Goal: Task Accomplishment & Management: Complete application form

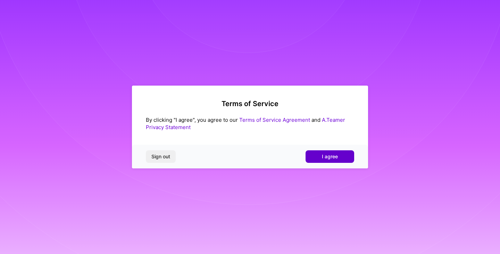
click at [333, 152] on button "I agree" at bounding box center [330, 156] width 49 height 13
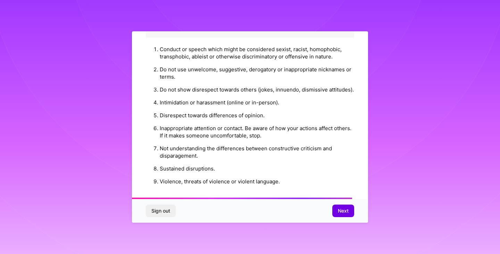
scroll to position [765, 0]
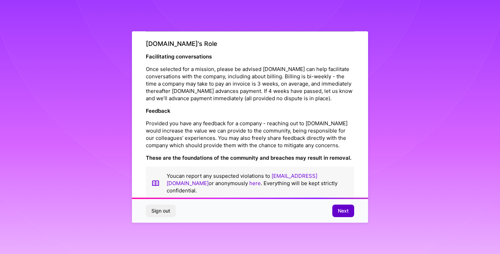
click at [349, 216] on button "Next" at bounding box center [343, 210] width 22 height 13
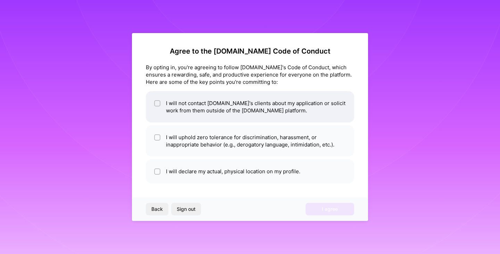
click at [155, 102] on div at bounding box center [157, 103] width 6 height 6
checkbox input "true"
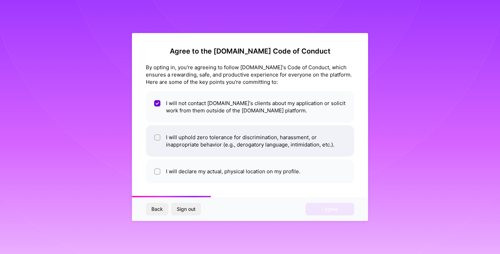
click at [159, 137] on input "checkbox" at bounding box center [158, 137] width 5 height 5
checkbox input "true"
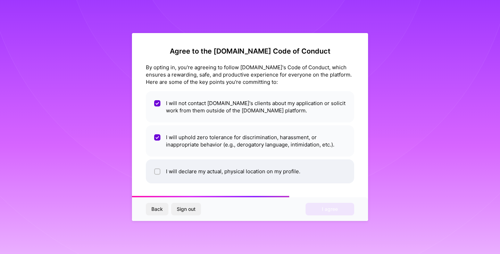
click at [158, 171] on input "checkbox" at bounding box center [158, 171] width 5 height 5
checkbox input "true"
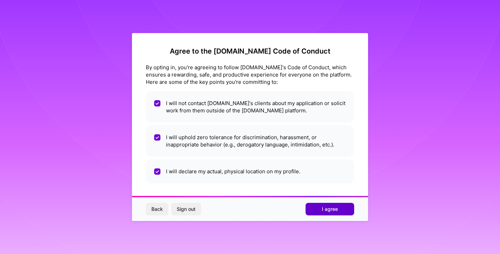
click at [332, 211] on span "I agree" at bounding box center [330, 208] width 16 height 7
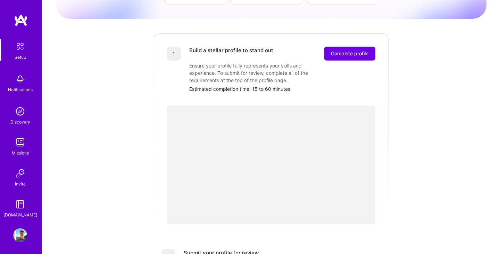
scroll to position [73, 0]
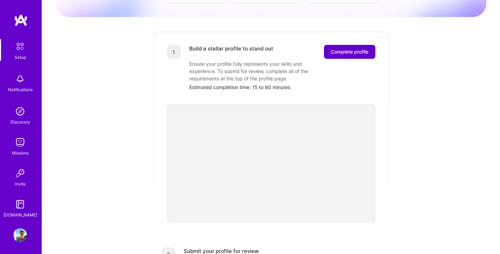
click at [363, 48] on span "Complete profile" at bounding box center [350, 51] width 38 height 7
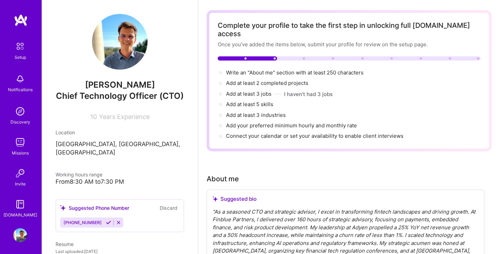
click at [98, 178] on div "From 8:30 AM to 7:30 PM" at bounding box center [120, 181] width 129 height 7
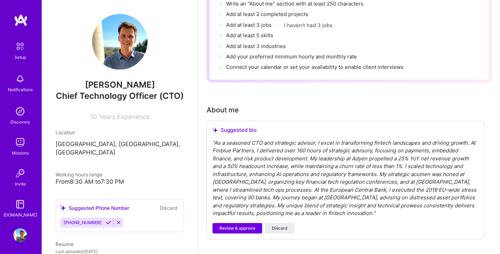
scroll to position [96, 0]
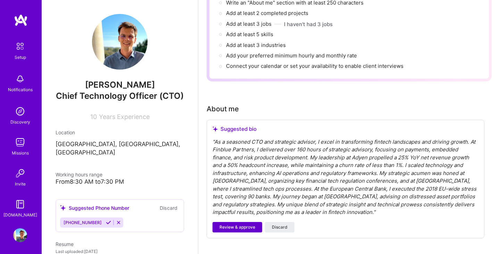
click at [243, 224] on span "Review & approve" at bounding box center [238, 227] width 36 height 6
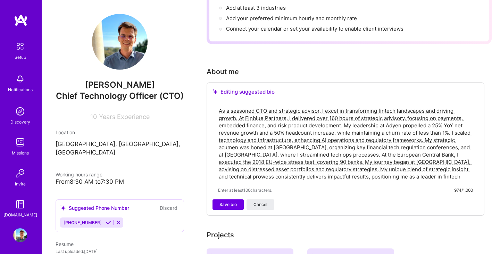
scroll to position [131, 0]
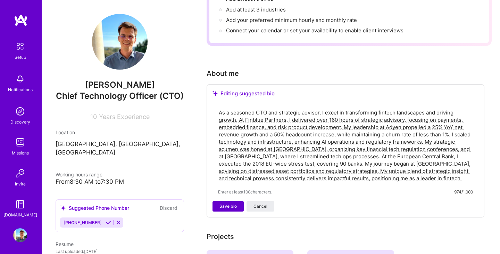
click at [229, 203] on span "Save bio" at bounding box center [228, 206] width 17 height 6
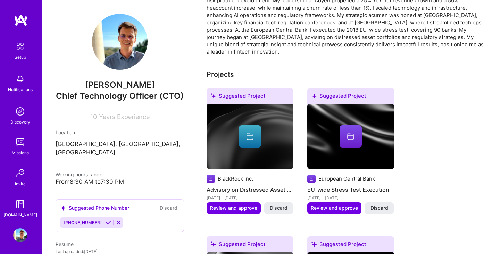
scroll to position [223, 0]
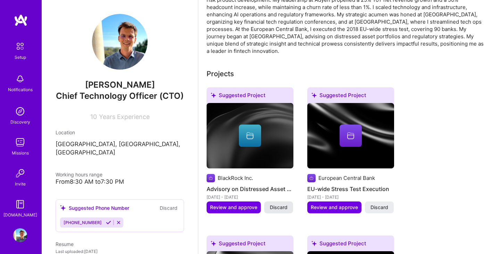
click at [281, 204] on span "Discard" at bounding box center [279, 207] width 18 height 7
click at [278, 204] on span "Discard" at bounding box center [279, 207] width 18 height 7
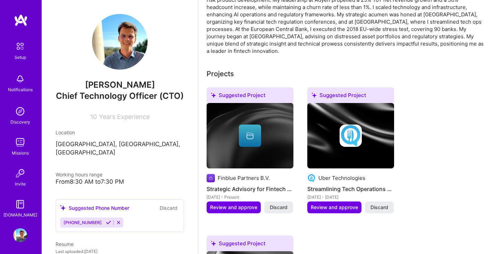
click at [278, 204] on span "Discard" at bounding box center [279, 207] width 18 height 7
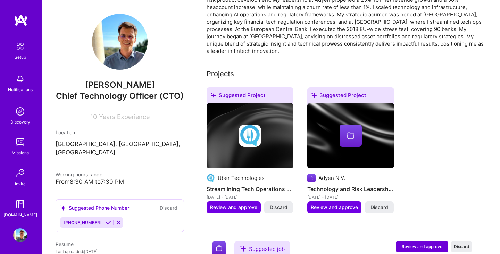
click at [278, 204] on span "Discard" at bounding box center [279, 207] width 18 height 7
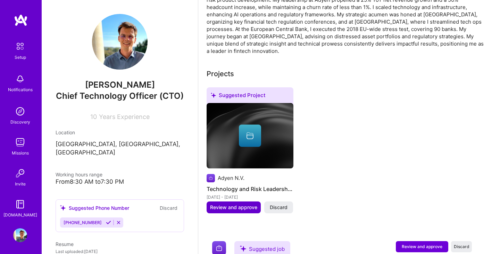
click at [232, 204] on span "Review and approve" at bounding box center [233, 207] width 47 height 7
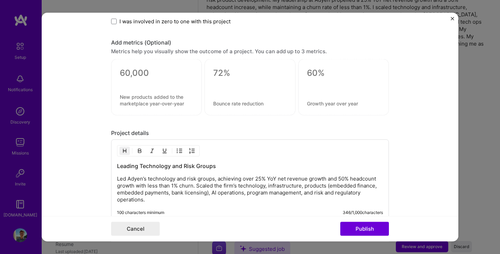
scroll to position [559, 0]
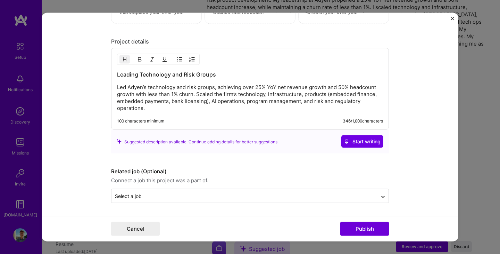
click at [454, 18] on img "Close" at bounding box center [452, 18] width 3 height 3
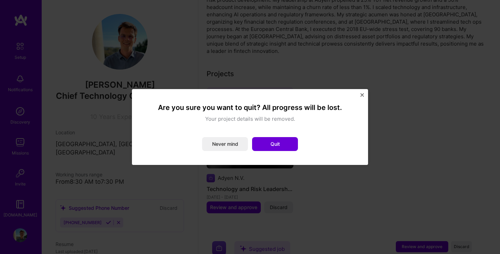
click at [362, 96] on img "Close" at bounding box center [362, 94] width 3 height 3
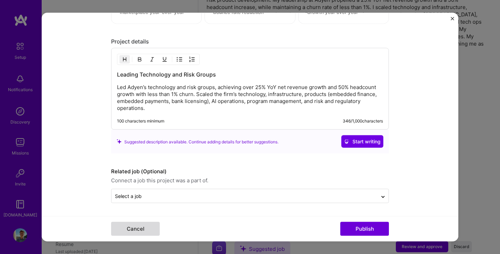
click at [144, 234] on button "Cancel" at bounding box center [135, 229] width 49 height 14
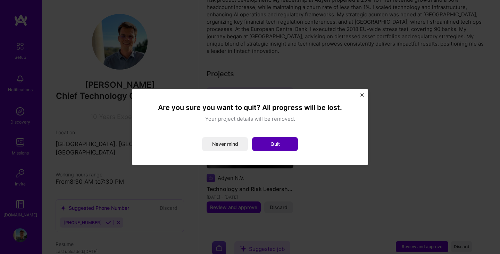
click at [286, 141] on button "Quit" at bounding box center [275, 144] width 46 height 14
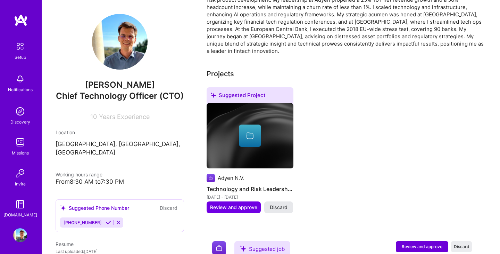
click at [284, 204] on span "Discard" at bounding box center [279, 207] width 18 height 7
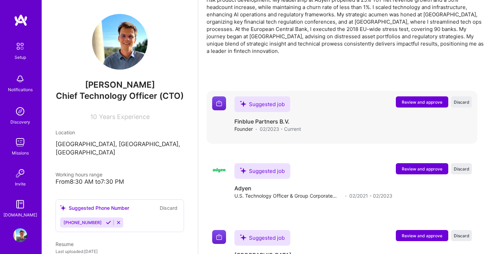
click at [427, 99] on span "Review and approve" at bounding box center [422, 102] width 41 height 6
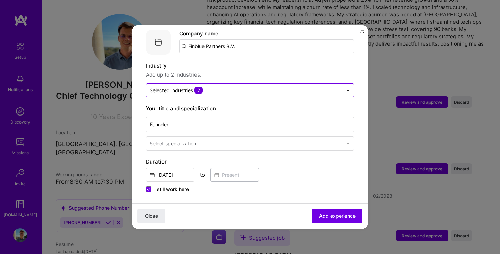
scroll to position [74, 0]
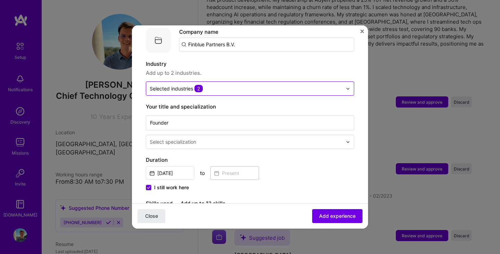
click at [351, 82] on div at bounding box center [350, 89] width 8 height 14
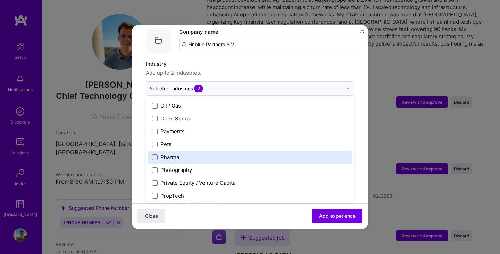
scroll to position [1186, 0]
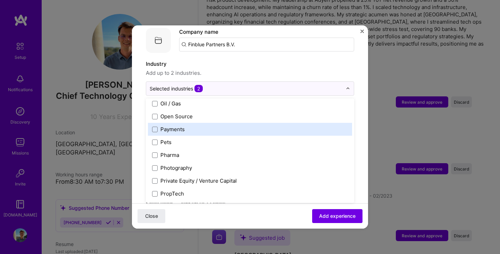
click at [168, 125] on div "Payments" at bounding box center [172, 128] width 24 height 7
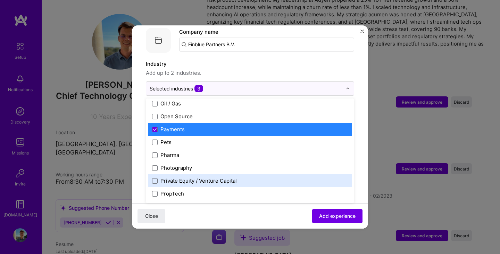
click at [227, 177] on div "Private Equity / Venture Capital" at bounding box center [198, 180] width 76 height 7
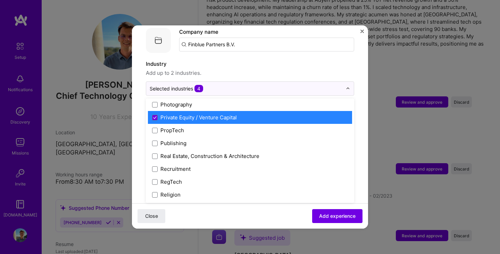
scroll to position [1254, 0]
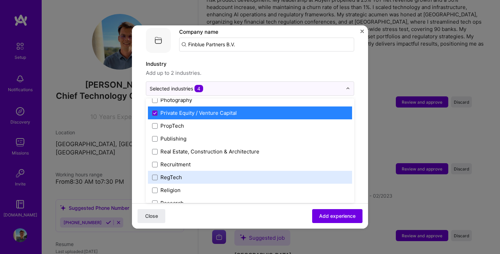
click at [213, 173] on label "RegTech" at bounding box center [250, 176] width 196 height 7
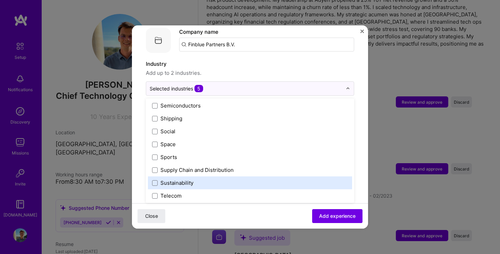
scroll to position [1386, 0]
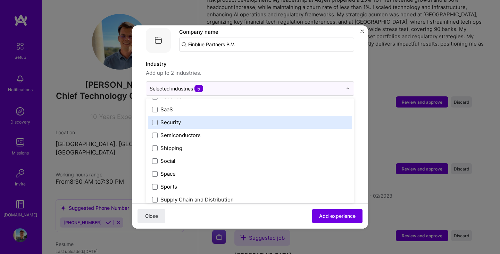
click at [193, 118] on label "Security" at bounding box center [250, 121] width 196 height 7
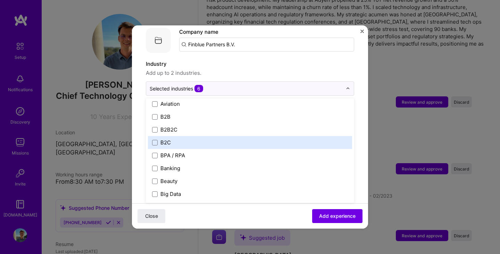
scroll to position [182, 0]
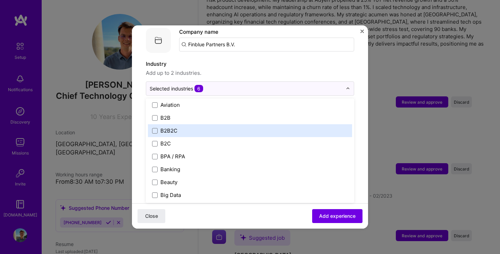
click at [198, 127] on label "B2B2C" at bounding box center [250, 130] width 196 height 7
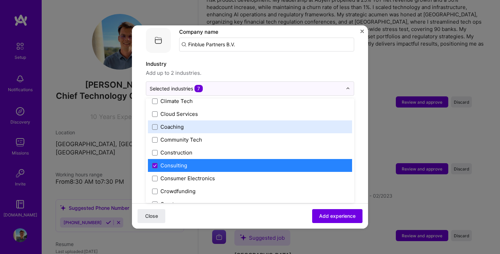
scroll to position [405, 0]
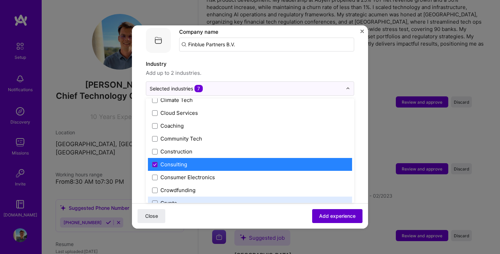
click at [343, 216] on span "Add experience" at bounding box center [337, 215] width 36 height 7
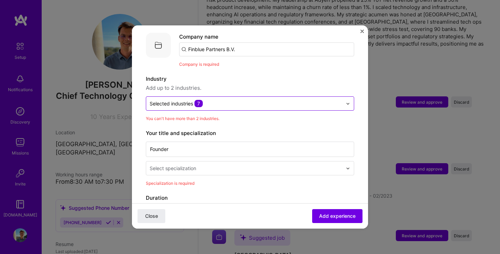
click at [242, 100] on input "text" at bounding box center [246, 103] width 193 height 7
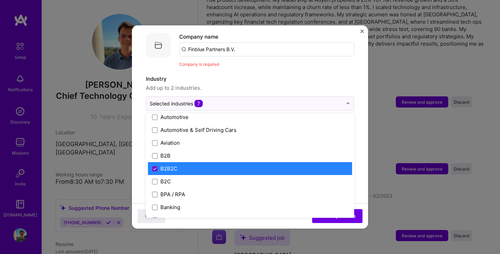
click at [217, 165] on label "B2B2C" at bounding box center [250, 168] width 196 height 7
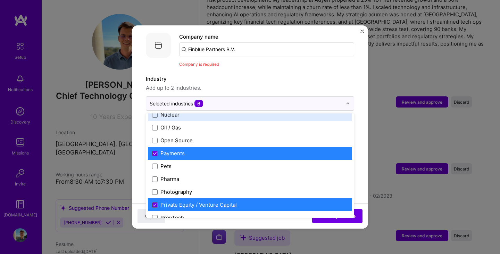
scroll to position [1177, 0]
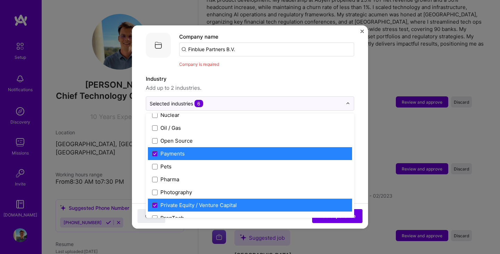
click at [213, 150] on label "Payments" at bounding box center [250, 153] width 196 height 7
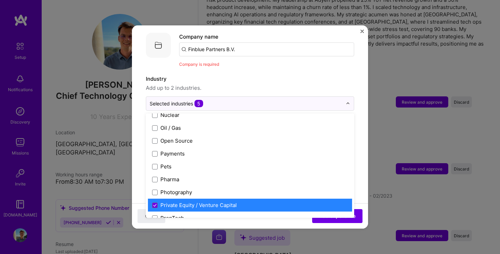
click at [207, 201] on div "Private Equity / Venture Capital" at bounding box center [198, 204] width 76 height 7
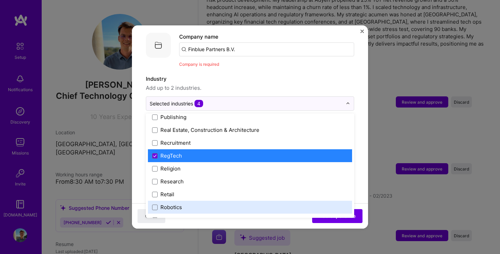
scroll to position [1284, 0]
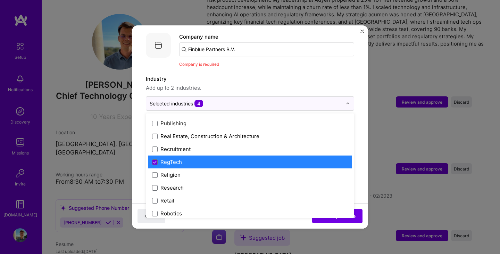
click at [207, 159] on div "RegTech" at bounding box center [250, 161] width 204 height 13
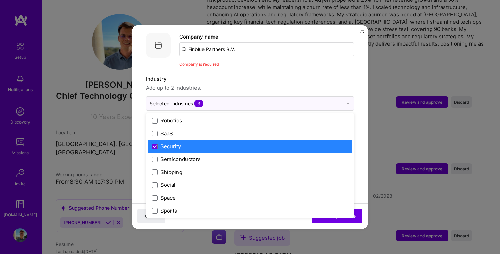
click at [204, 142] on label "Security" at bounding box center [250, 145] width 196 height 7
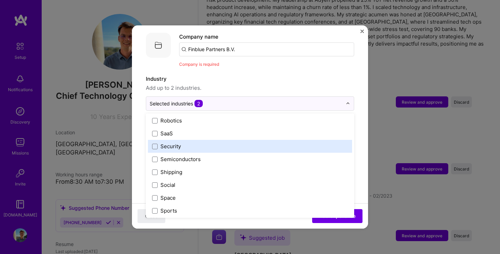
scroll to position [1442, 0]
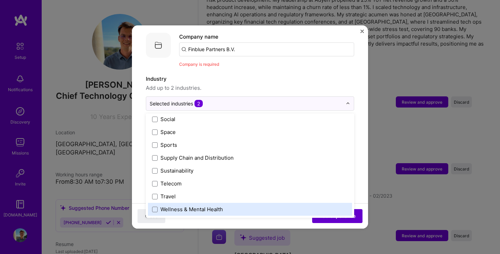
click at [328, 222] on button "Add experience" at bounding box center [337, 216] width 50 height 14
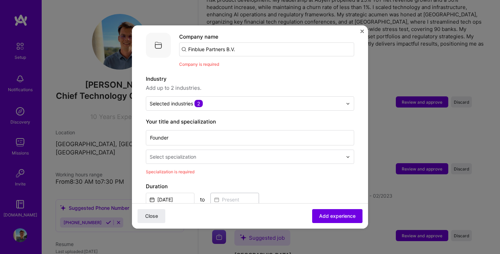
click at [194, 153] on div at bounding box center [247, 156] width 194 height 9
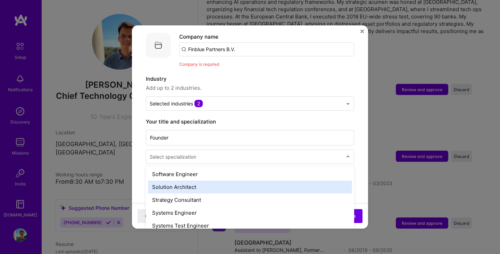
scroll to position [774, 0]
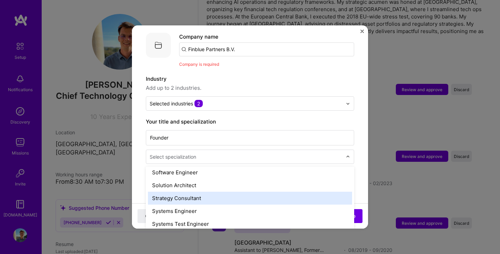
click at [199, 191] on div "Strategy Consultant" at bounding box center [250, 197] width 204 height 13
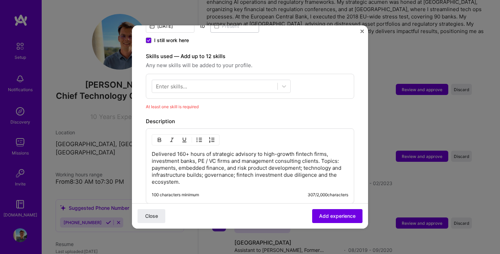
scroll to position [236, 0]
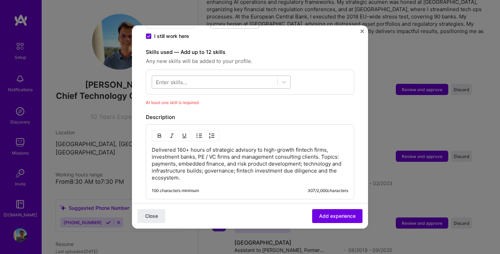
click at [221, 76] on div at bounding box center [214, 81] width 125 height 11
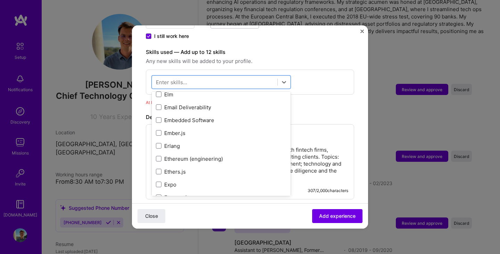
scroll to position [1536, 0]
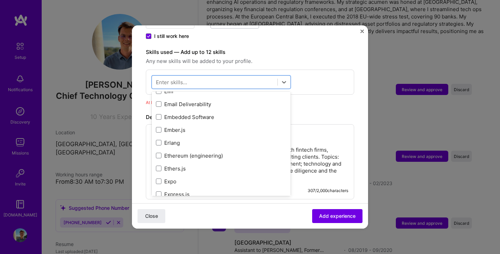
click at [339, 82] on div "option Embedded Software focused, 0 of 2. 378 results available. Use Up and Dow…" at bounding box center [250, 81] width 208 height 25
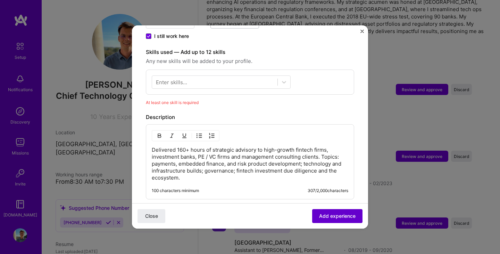
click at [337, 217] on span "Add experience" at bounding box center [337, 215] width 36 height 7
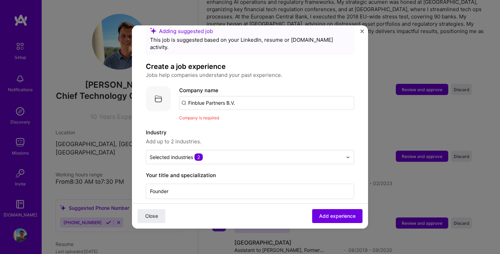
scroll to position [16, 0]
click at [252, 97] on input "Finblue Partners B.V." at bounding box center [266, 103] width 175 height 14
click at [325, 215] on span "Add experience" at bounding box center [337, 215] width 36 height 7
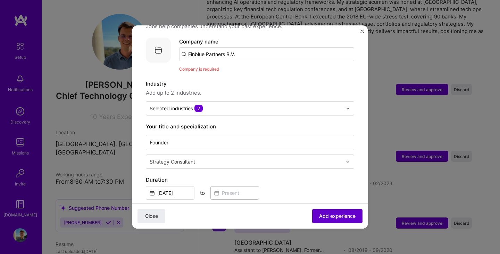
scroll to position [69, 0]
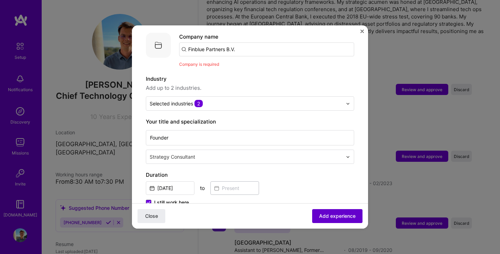
click at [327, 216] on span "Add experience" at bounding box center [337, 215] width 36 height 7
click at [242, 43] on input "Finblue Partners B.V." at bounding box center [266, 49] width 175 height 14
click at [185, 42] on input "Finblue Partners B.V." at bounding box center [266, 49] width 175 height 14
click at [251, 45] on input "Finblue Partners B.V." at bounding box center [266, 49] width 175 height 14
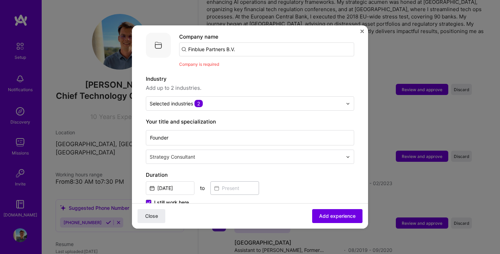
click at [251, 45] on input "Finblue Partners B.V." at bounding box center [266, 49] width 175 height 14
type input "B"
type input "FinBlue Partners"
click at [216, 61] on div "Add company FinBlue Partners" at bounding box center [231, 69] width 104 height 18
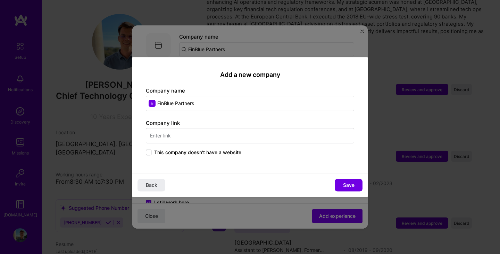
click at [196, 141] on input "text" at bounding box center [250, 135] width 208 height 15
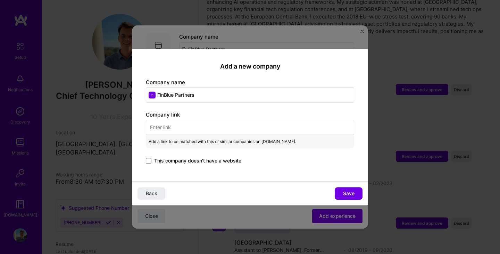
paste input "[URL][DOMAIN_NAME]"
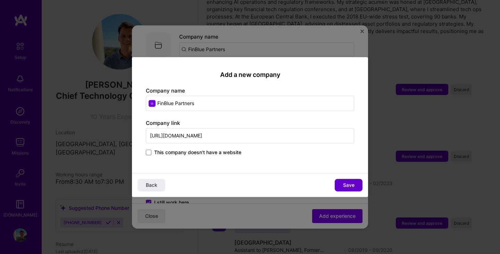
type input "[URL][DOMAIN_NAME]"
click at [352, 184] on span "Save" at bounding box center [348, 184] width 11 height 7
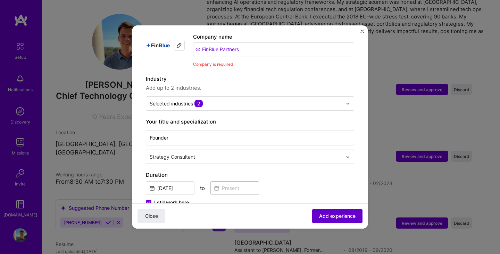
click at [338, 213] on span "Add experience" at bounding box center [337, 215] width 36 height 7
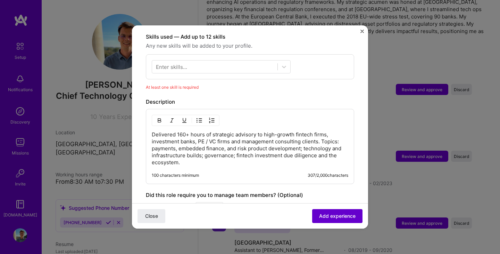
scroll to position [251, 0]
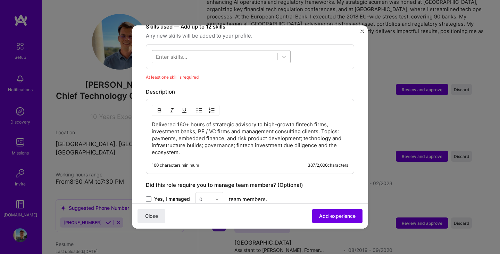
click at [233, 52] on div at bounding box center [214, 56] width 125 height 11
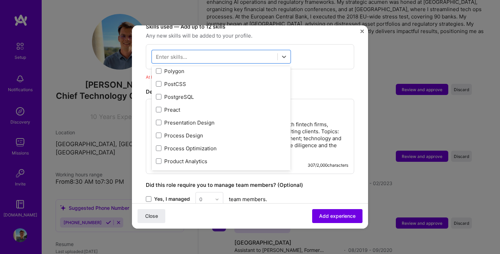
scroll to position [3159, 0]
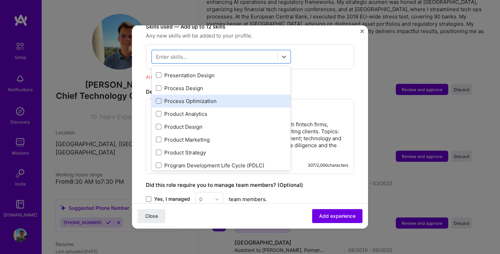
click at [220, 97] on div "Process Optimization" at bounding box center [221, 100] width 131 height 7
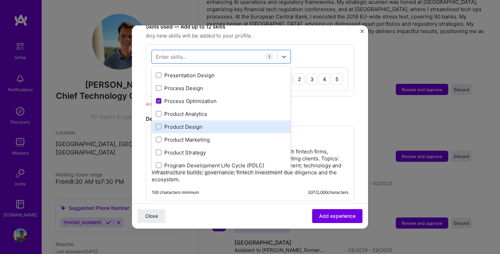
click at [208, 123] on div "Product Design" at bounding box center [221, 126] width 131 height 7
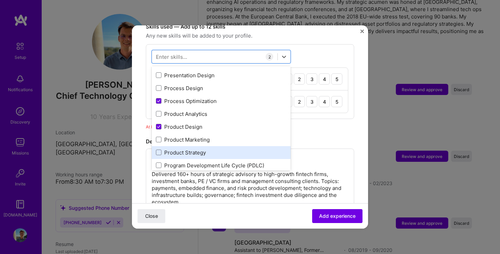
click at [205, 146] on div "Product Strategy" at bounding box center [221, 152] width 139 height 13
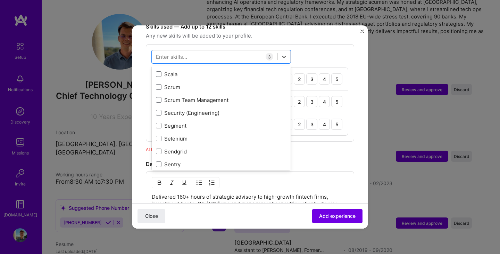
scroll to position [3764, 0]
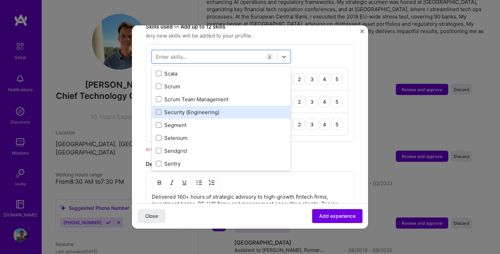
click at [212, 108] on div "Security (Engineering)" at bounding box center [221, 111] width 131 height 7
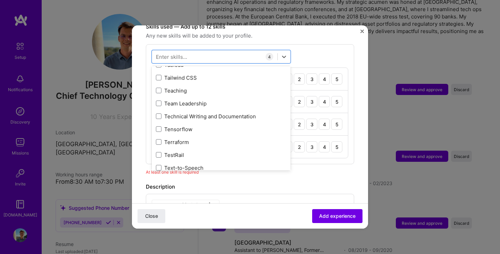
scroll to position [4211, 0]
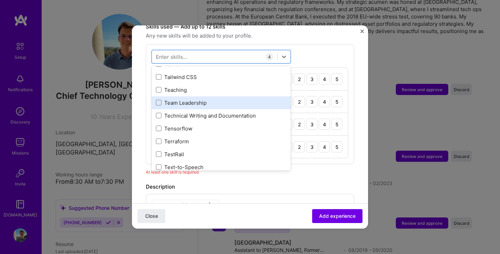
click at [207, 99] on div "Team Leadership" at bounding box center [221, 102] width 131 height 7
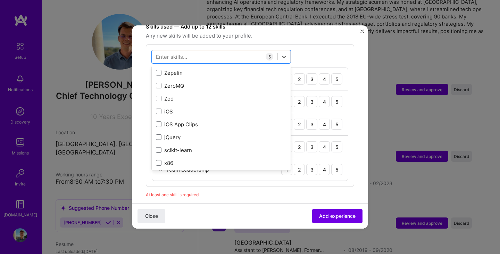
scroll to position [4771, 0]
click at [282, 192] on div "Adding suggested job This job is suggested based on your LinkedIn, resume or [D…" at bounding box center [250, 95] width 208 height 614
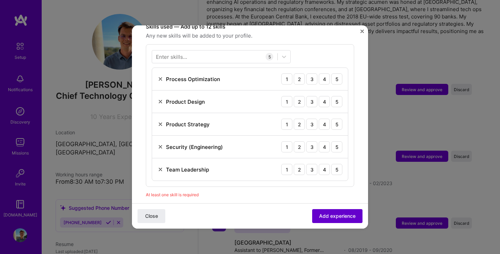
click at [332, 215] on span "Add experience" at bounding box center [337, 215] width 36 height 7
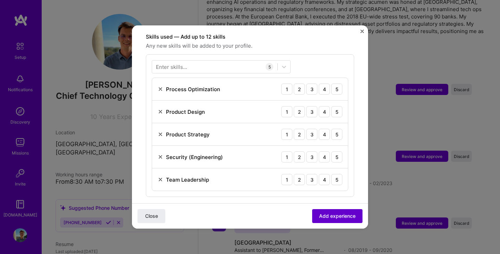
scroll to position [241, 0]
click at [340, 83] on div "5" at bounding box center [336, 88] width 11 height 11
click at [340, 106] on div "5" at bounding box center [336, 111] width 11 height 11
click at [339, 129] on div "5" at bounding box center [336, 134] width 11 height 11
click at [339, 146] on div "Security (Engineering) 1 2 3 4 5" at bounding box center [250, 157] width 196 height 23
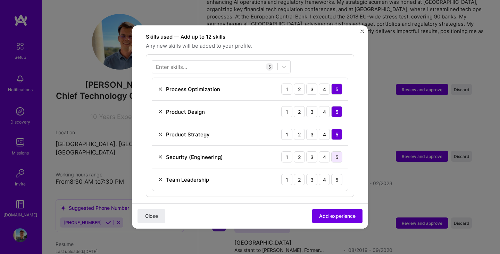
click at [338, 151] on div "5" at bounding box center [336, 156] width 11 height 11
click at [338, 174] on div "5" at bounding box center [336, 179] width 11 height 11
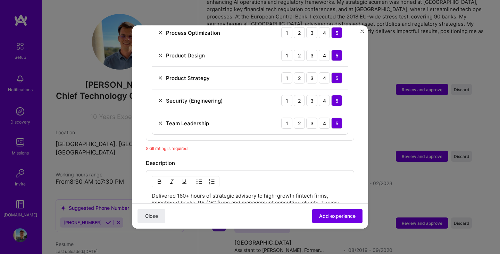
scroll to position [276, 0]
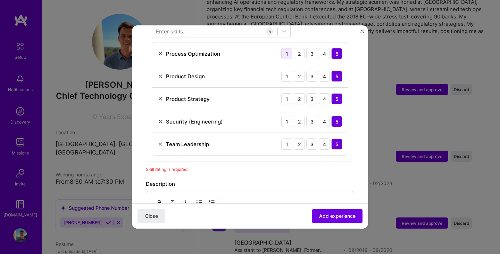
click at [287, 50] on div "1" at bounding box center [286, 53] width 11 height 11
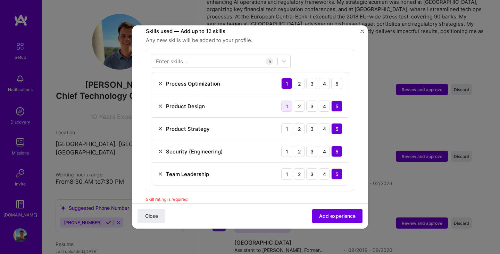
click at [288, 101] on div "1" at bounding box center [286, 105] width 11 height 11
click at [286, 168] on div "1" at bounding box center [286, 173] width 11 height 11
click at [299, 124] on div "2" at bounding box center [299, 128] width 11 height 11
click at [310, 100] on div "3" at bounding box center [311, 105] width 11 height 11
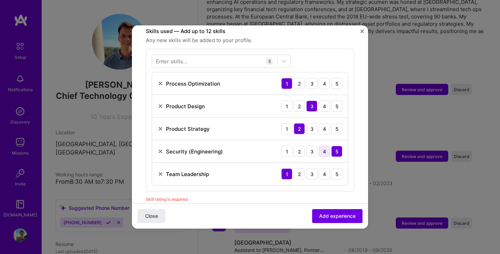
click at [321, 146] on div "4" at bounding box center [324, 151] width 11 height 11
click at [337, 72] on div "Process Optimization 1 2 3 4 5" at bounding box center [250, 83] width 196 height 23
click at [337, 78] on div "5" at bounding box center [336, 83] width 11 height 11
click at [329, 217] on span "Add experience" at bounding box center [337, 215] width 36 height 7
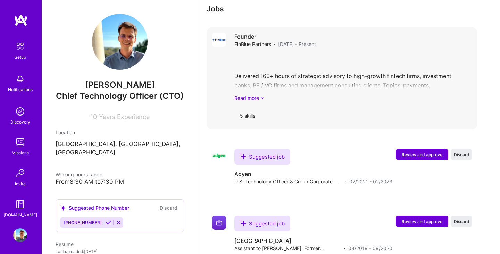
scroll to position [302, 0]
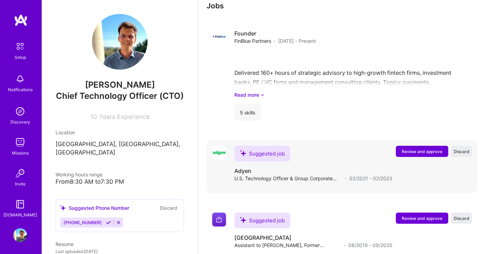
click at [421, 148] on span "Review and approve" at bounding box center [422, 151] width 41 height 6
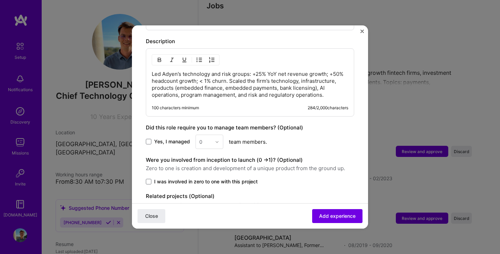
scroll to position [216, 0]
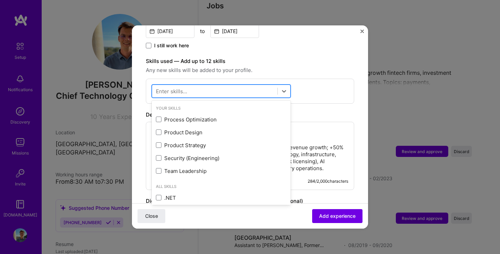
click at [262, 85] on div at bounding box center [214, 90] width 125 height 11
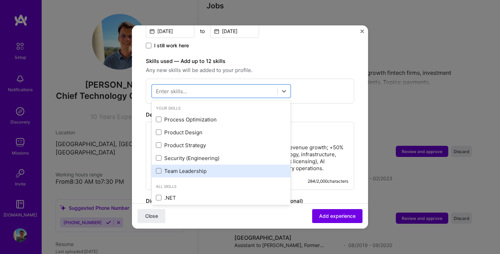
click at [198, 167] on div "Team Leadership" at bounding box center [221, 170] width 131 height 7
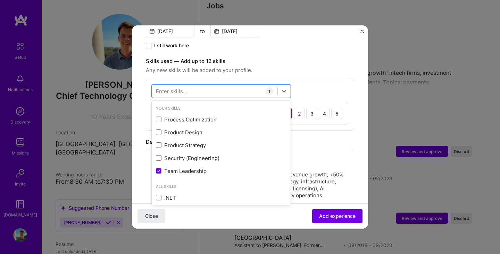
click at [319, 138] on div "Description" at bounding box center [250, 142] width 208 height 8
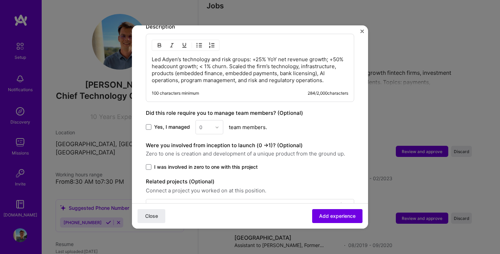
scroll to position [331, 0]
click at [150, 124] on span at bounding box center [149, 127] width 6 height 6
click at [0, 0] on input "Yes, I managed" at bounding box center [0, 0] width 0 height 0
click at [218, 120] on div at bounding box center [219, 127] width 8 height 14
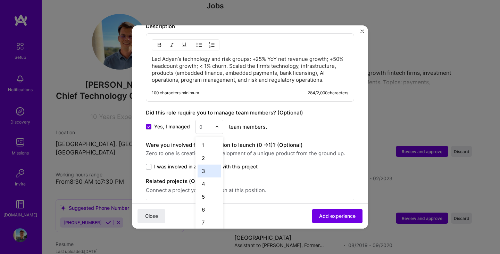
scroll to position [234, 0]
click at [206, 226] on div "25+" at bounding box center [210, 232] width 24 height 13
click at [148, 164] on span at bounding box center [149, 167] width 6 height 6
click at [0, 0] on input "I was involved in zero to one with this project" at bounding box center [0, 0] width 0 height 0
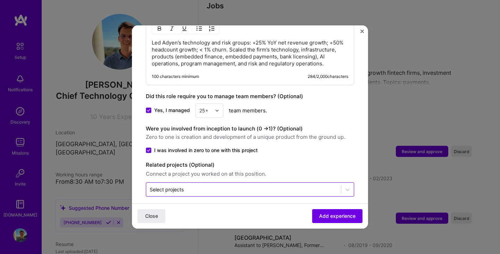
click at [223, 185] on input "text" at bounding box center [244, 188] width 188 height 7
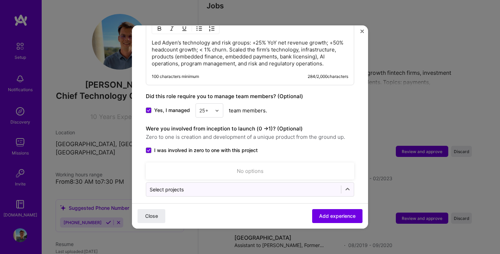
click at [320, 133] on span "Zero to one is creation and development of a unique product from the ground up." at bounding box center [250, 137] width 208 height 8
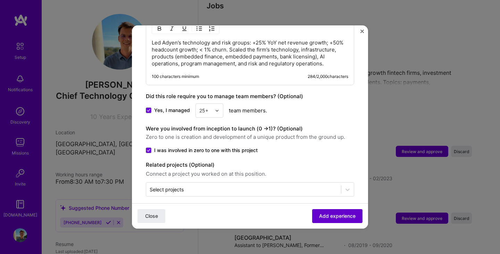
click at [336, 214] on span "Add experience" at bounding box center [337, 215] width 36 height 7
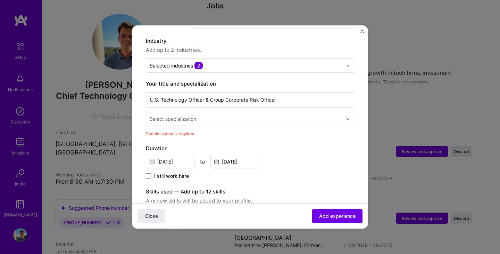
scroll to position [96, 0]
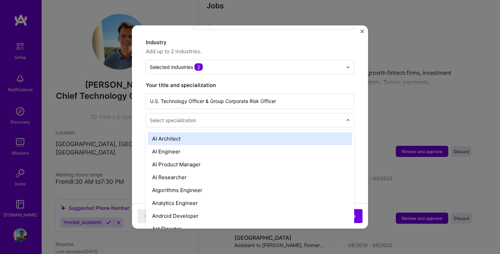
click at [299, 116] on input "text" at bounding box center [247, 119] width 194 height 7
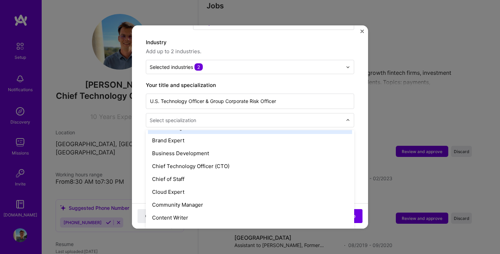
scroll to position [153, 0]
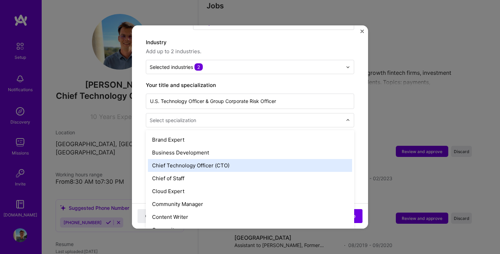
click at [258, 159] on div "Chief Technology Officer (CTO)" at bounding box center [250, 165] width 204 height 13
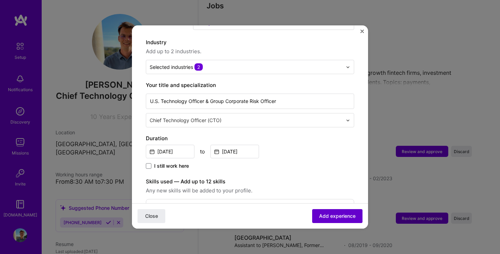
click at [339, 216] on span "Add experience" at bounding box center [337, 215] width 36 height 7
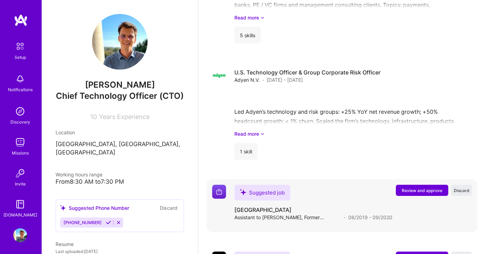
scroll to position [452, 0]
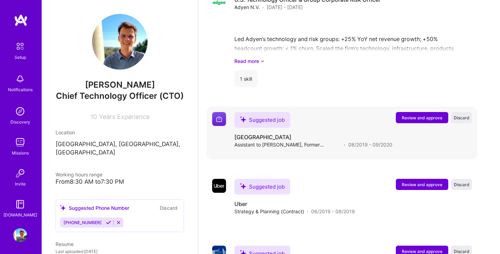
click at [423, 115] on span "Review and approve" at bounding box center [422, 118] width 41 height 6
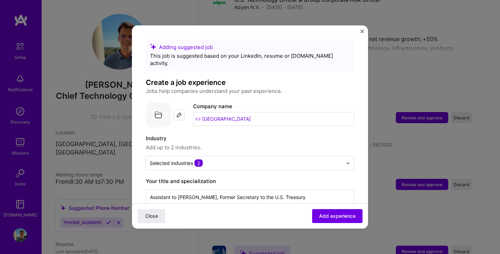
scroll to position [45, 0]
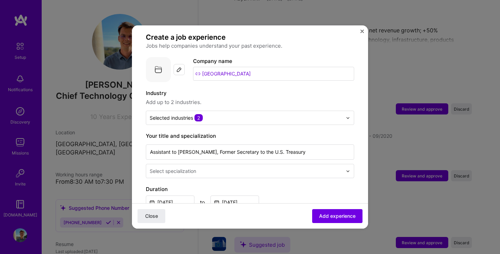
click at [228, 168] on div "Select specialization" at bounding box center [246, 171] width 200 height 14
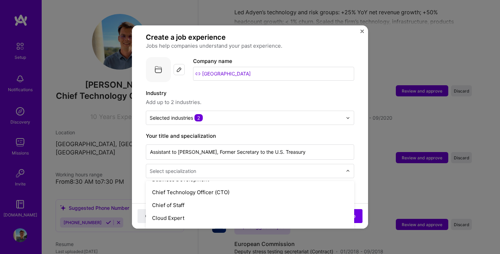
scroll to position [175, 0]
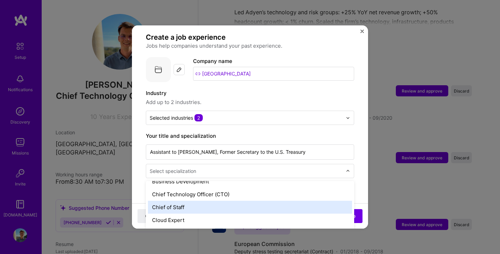
click at [202, 200] on div "Chief of Staff" at bounding box center [250, 206] width 204 height 13
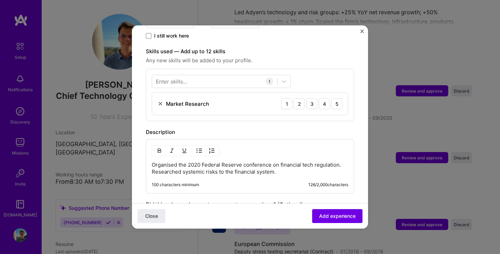
scroll to position [227, 0]
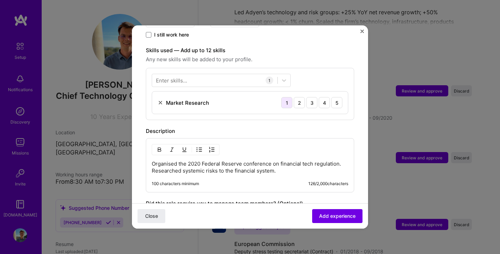
click at [283, 97] on div "1" at bounding box center [286, 102] width 11 height 11
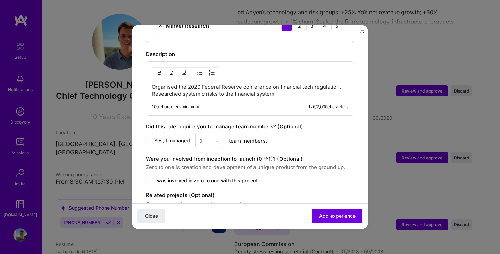
scroll to position [308, 0]
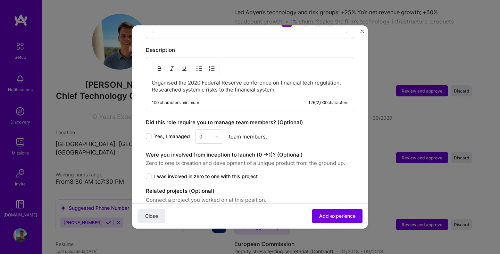
click at [217, 173] on span "I was involved in zero to one with this project" at bounding box center [206, 176] width 104 height 7
click at [0, 0] on input "I was involved in zero to one with this project" at bounding box center [0, 0] width 0 height 0
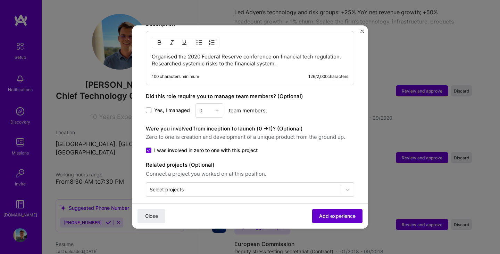
click at [329, 218] on span "Add experience" at bounding box center [337, 215] width 36 height 7
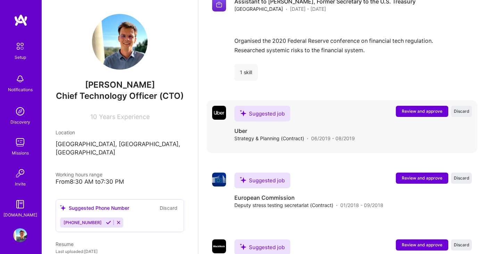
scroll to position [556, 0]
click at [414, 107] on button "Review and approve" at bounding box center [422, 110] width 52 height 11
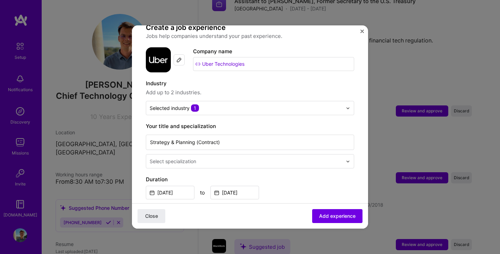
scroll to position [56, 0]
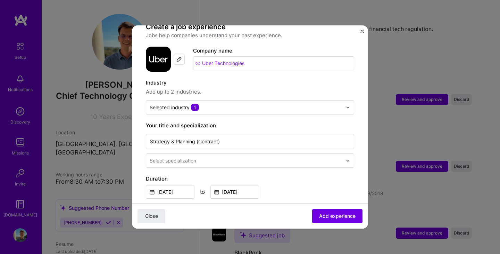
click at [239, 157] on input "text" at bounding box center [247, 160] width 194 height 7
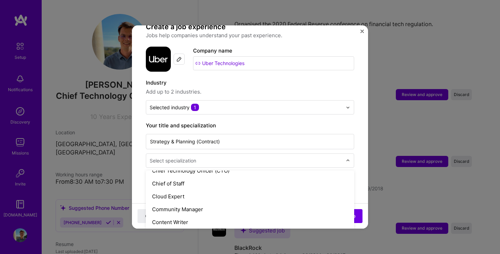
scroll to position [188, 0]
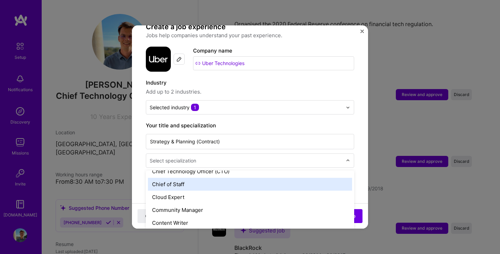
click at [224, 179] on div "Chief of Staff" at bounding box center [250, 184] width 204 height 13
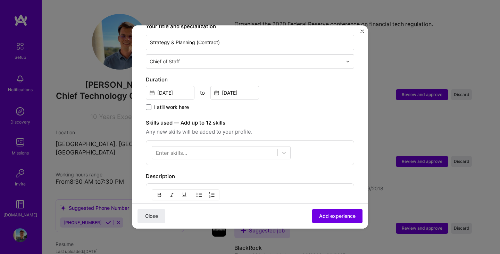
scroll to position [246, 0]
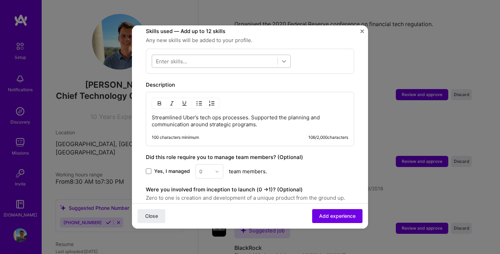
click at [284, 55] on div at bounding box center [284, 61] width 13 height 13
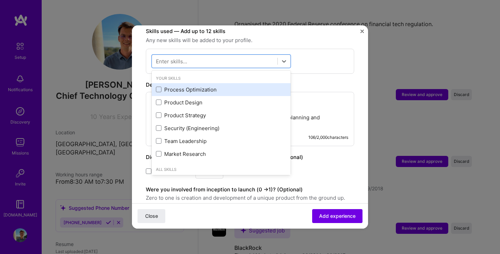
click at [199, 86] on div "Process Optimization" at bounding box center [221, 89] width 139 height 13
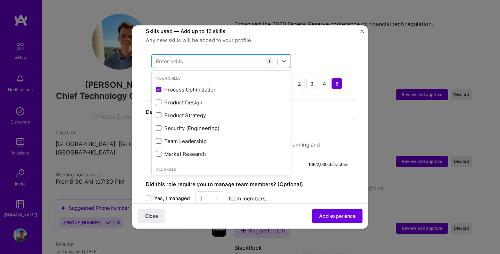
click at [324, 108] on div "Description" at bounding box center [250, 112] width 208 height 8
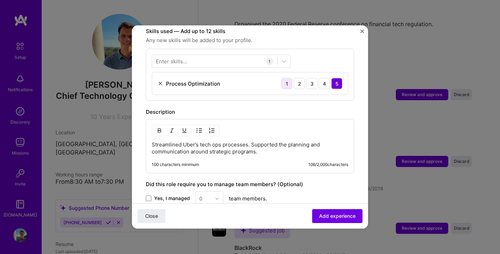
click at [290, 78] on div "1" at bounding box center [286, 83] width 11 height 11
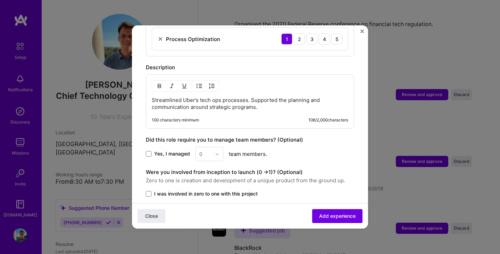
scroll to position [334, 0]
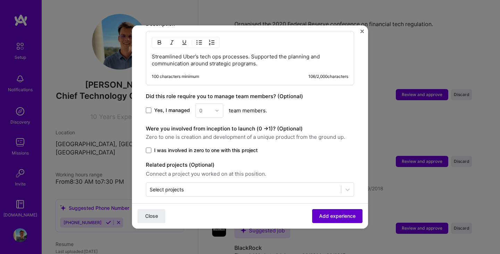
click at [326, 215] on span "Add experience" at bounding box center [337, 215] width 36 height 7
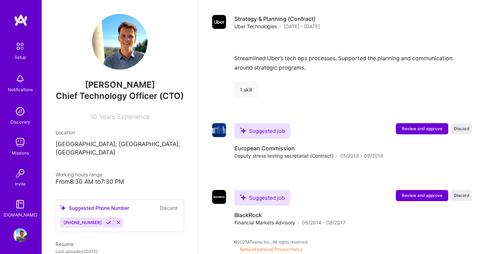
scroll to position [638, 0]
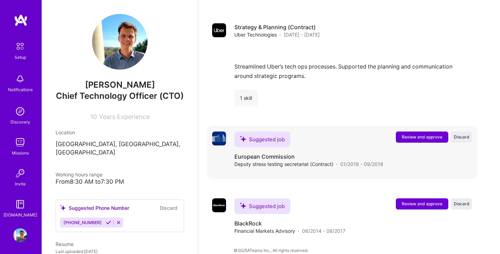
click at [410, 134] on span "Review and approve" at bounding box center [422, 137] width 41 height 6
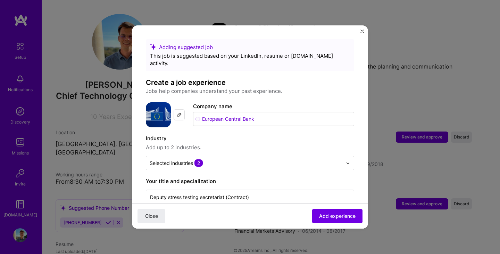
click at [259, 112] on input "European Central Bank" at bounding box center [273, 119] width 161 height 14
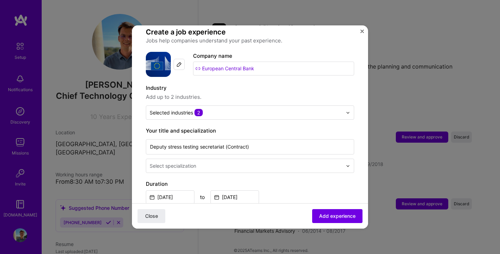
scroll to position [53, 0]
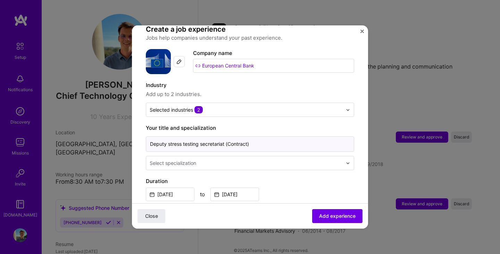
click at [256, 136] on input "Deputy stress testing secretariat (Contract)" at bounding box center [250, 143] width 208 height 15
click at [236, 162] on div "Select specialization" at bounding box center [246, 163] width 200 height 14
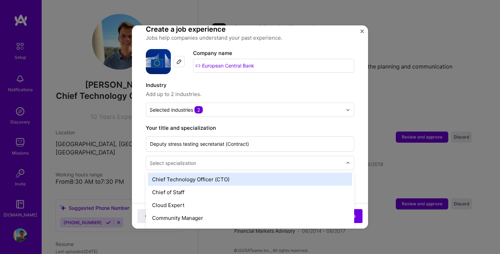
scroll to position [176, 0]
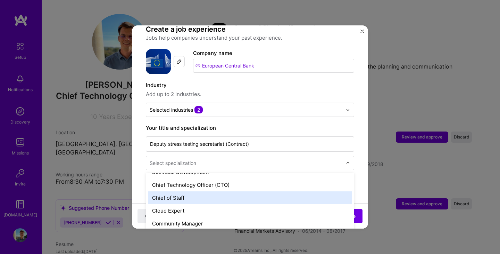
click at [220, 191] on div "Chief of Staff" at bounding box center [250, 197] width 204 height 13
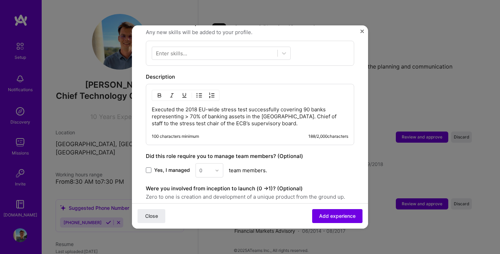
scroll to position [262, 0]
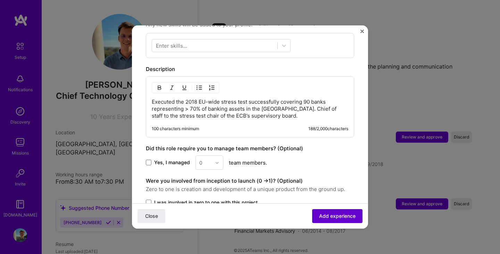
click at [344, 212] on span "Add experience" at bounding box center [337, 215] width 36 height 7
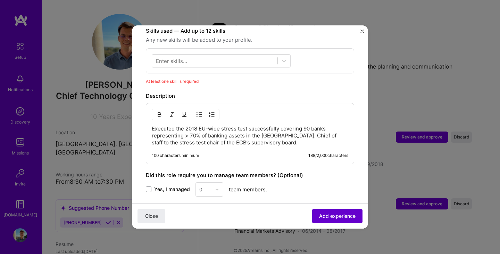
scroll to position [240, 0]
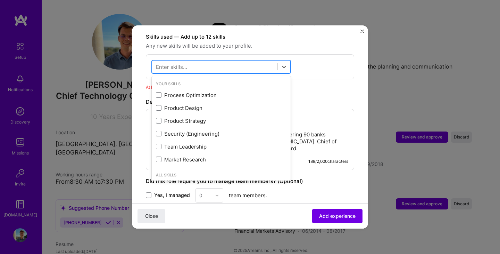
click at [241, 61] on div at bounding box center [214, 66] width 125 height 11
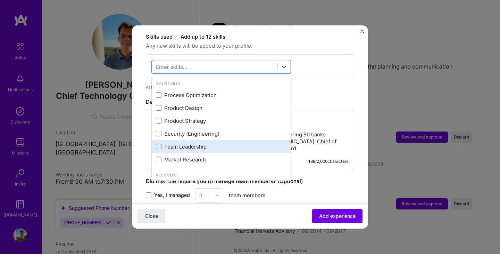
click at [203, 143] on div "Team Leadership" at bounding box center [221, 146] width 131 height 7
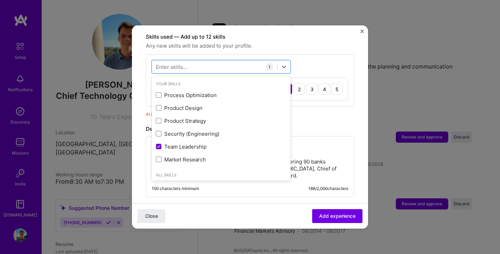
click at [325, 100] on div "Skills used — Add up to 12 skills Any new skills will be added to your profile.…" at bounding box center [250, 75] width 208 height 85
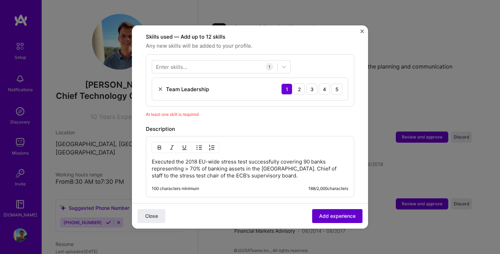
click at [335, 216] on span "Add experience" at bounding box center [337, 215] width 36 height 7
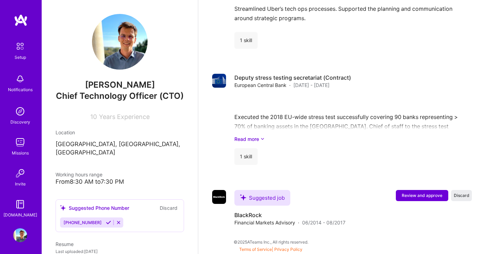
scroll to position [687, 0]
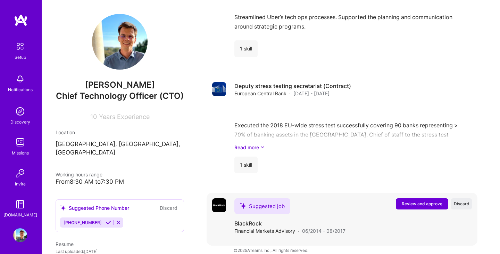
click at [408, 200] on span "Review and approve" at bounding box center [422, 203] width 41 height 6
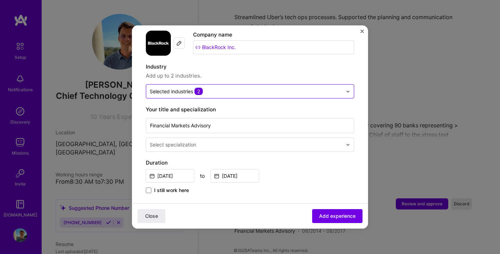
scroll to position [71, 0]
click at [237, 141] on input "text" at bounding box center [247, 144] width 194 height 7
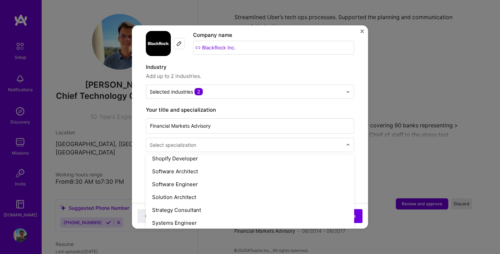
scroll to position [750, 0]
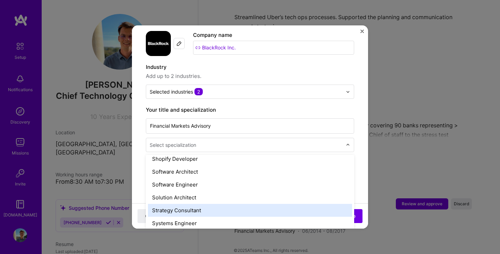
click at [193, 204] on div "Strategy Consultant" at bounding box center [250, 210] width 204 height 13
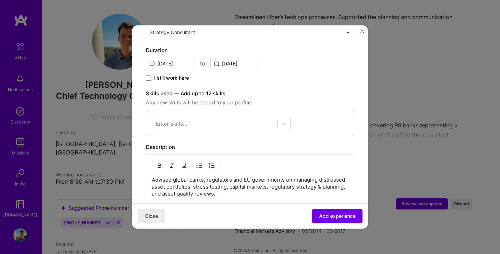
scroll to position [196, 0]
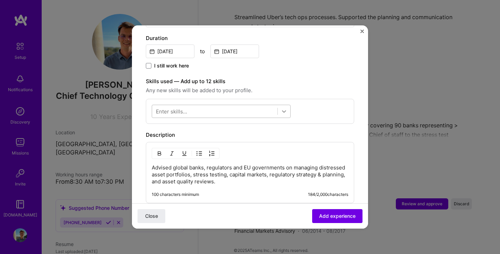
click at [288, 105] on div at bounding box center [284, 111] width 13 height 13
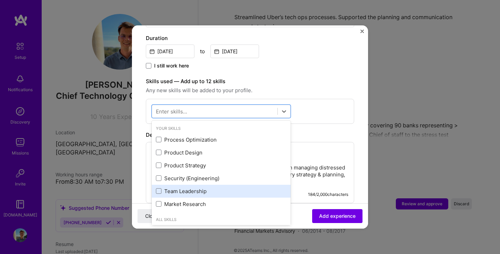
click at [191, 187] on div "Team Leadership" at bounding box center [221, 190] width 131 height 7
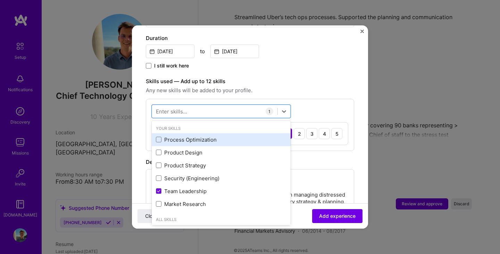
click at [204, 138] on div "Process Optimization" at bounding box center [221, 139] width 139 height 13
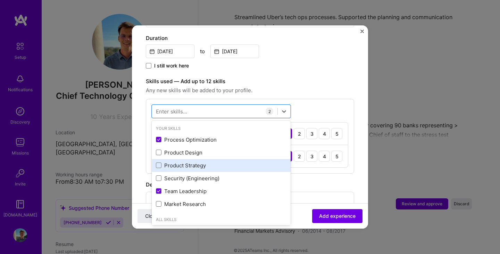
click at [199, 162] on div "Product Strategy" at bounding box center [221, 165] width 131 height 7
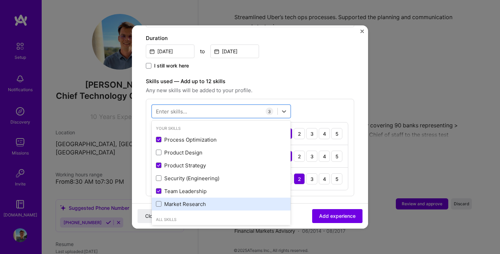
click at [227, 200] on div "Market Research" at bounding box center [221, 203] width 131 height 7
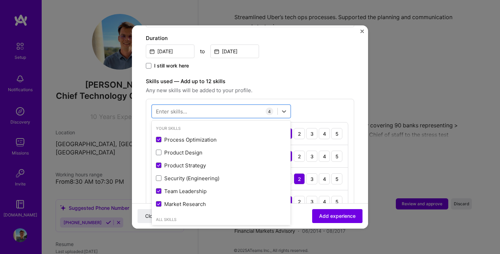
click at [355, 164] on form "Adding suggested job This job is suggested based on your LinkedIn, resume or [D…" at bounding box center [250, 145] width 236 height 605
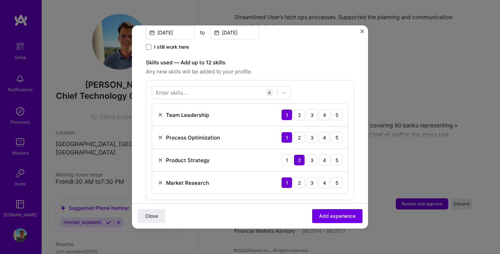
scroll to position [214, 0]
click at [291, 155] on div "1" at bounding box center [286, 160] width 11 height 11
click at [298, 132] on div "2" at bounding box center [299, 137] width 11 height 11
click at [312, 177] on div "3" at bounding box center [311, 182] width 11 height 11
click at [329, 109] on div "4" at bounding box center [324, 114] width 11 height 11
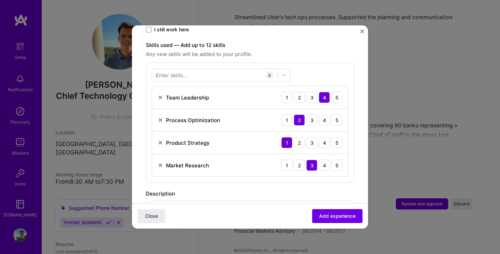
scroll to position [232, 0]
click at [340, 214] on span "Add experience" at bounding box center [337, 215] width 36 height 7
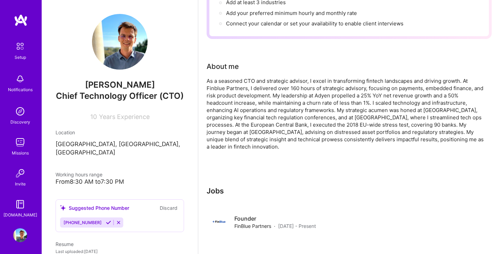
scroll to position [107, 0]
click at [106, 220] on icon at bounding box center [108, 222] width 5 height 5
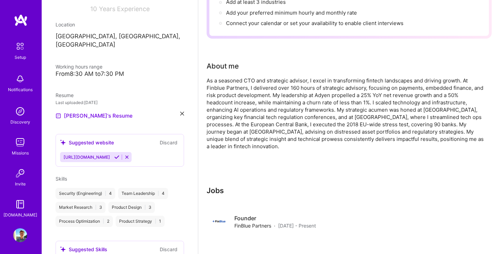
scroll to position [110, 0]
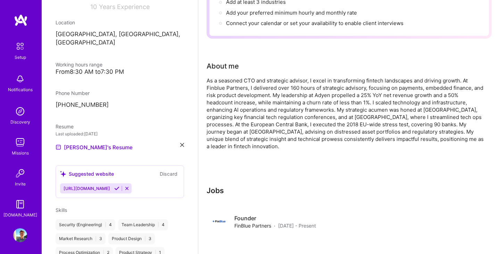
click at [119, 185] on icon at bounding box center [116, 187] width 5 height 5
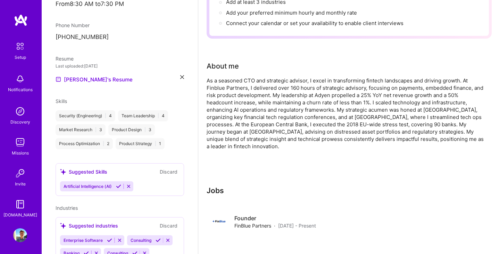
scroll to position [189, 0]
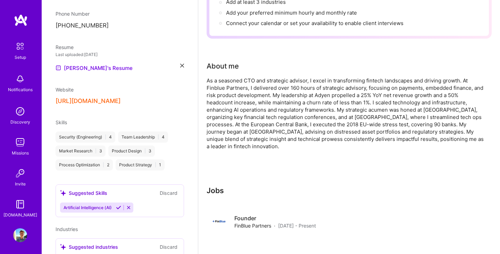
click at [147, 202] on div "Artificial Intelligence (AI)" at bounding box center [119, 207] width 119 height 10
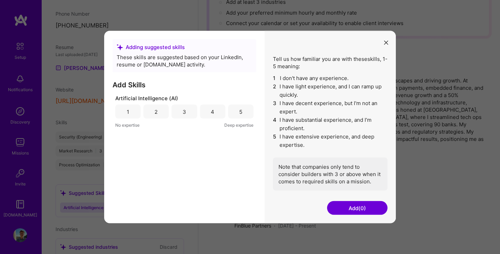
click at [244, 108] on div "5" at bounding box center [240, 112] width 25 height 14
click at [360, 207] on button "Add (1)" at bounding box center [357, 208] width 60 height 14
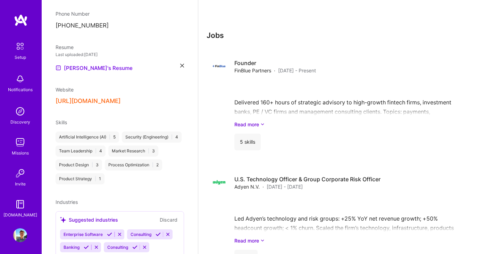
scroll to position [295, 0]
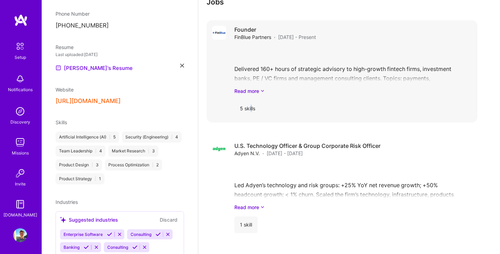
click at [251, 100] on div "5 skills" at bounding box center [247, 108] width 26 height 17
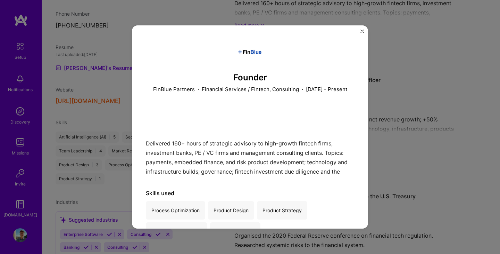
click at [362, 32] on img "Close" at bounding box center [362, 31] width 3 height 3
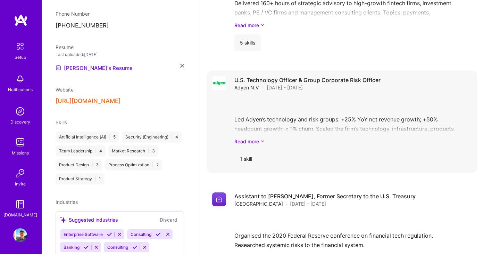
click at [324, 117] on div "Led Adyen’s technology and risk groups: +25% YoY net revenue growth; +50% headc…" at bounding box center [353, 121] width 238 height 48
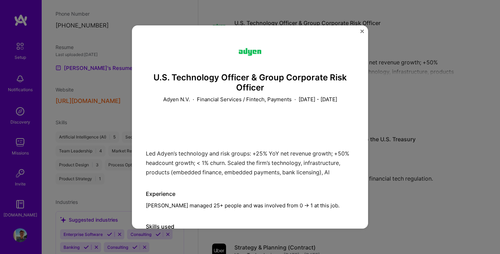
click at [363, 29] on div "U.S. Technology Officer & Group Corporate Risk Officer Adyen N.V. · Financial S…" at bounding box center [250, 126] width 236 height 203
click at [361, 31] on img "Close" at bounding box center [362, 31] width 3 height 3
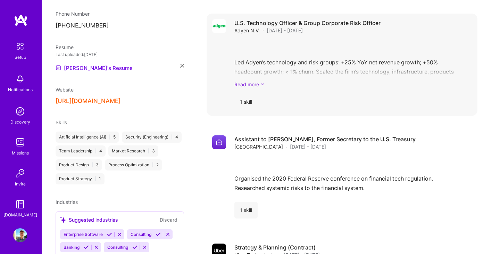
click at [260, 81] on link "Read more" at bounding box center [353, 84] width 238 height 7
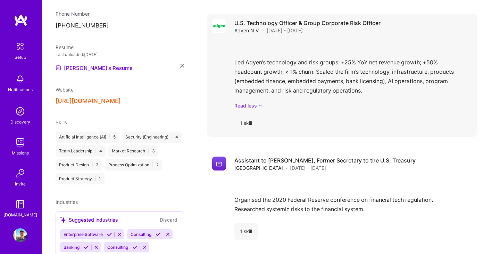
click at [252, 102] on link "Read less" at bounding box center [353, 105] width 238 height 7
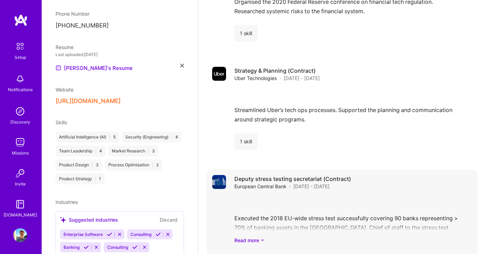
scroll to position [736, 0]
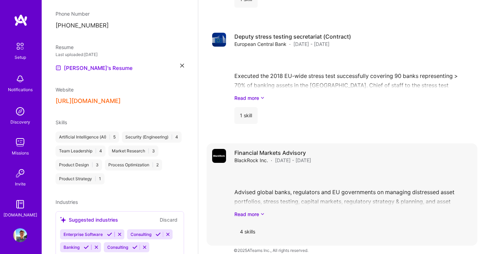
click at [253, 223] on div "4 skills" at bounding box center [247, 231] width 26 height 17
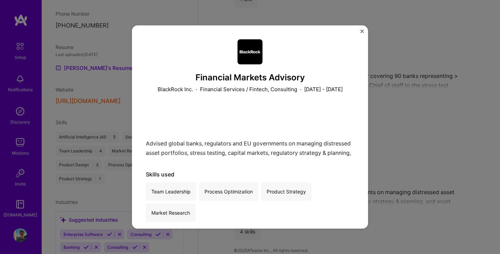
scroll to position [7, 0]
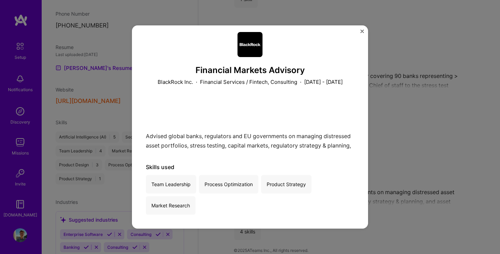
click at [413, 147] on div "Financial Markets Advisory BlackRock Inc. · Financial Services / Fintech, Consu…" at bounding box center [250, 127] width 500 height 254
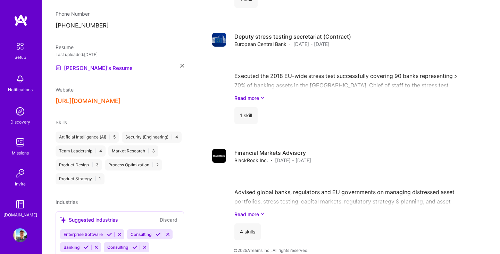
scroll to position [245, 0]
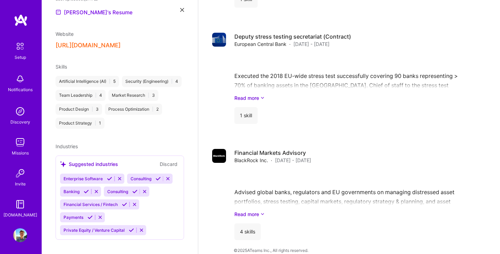
click at [168, 87] on div "Artificial Intelligence (AI) | 5 Security (Engineering) | 4 Team Leadership | 4…" at bounding box center [120, 102] width 129 height 53
click at [143, 90] on div "Market Research | 3" at bounding box center [133, 95] width 50 height 11
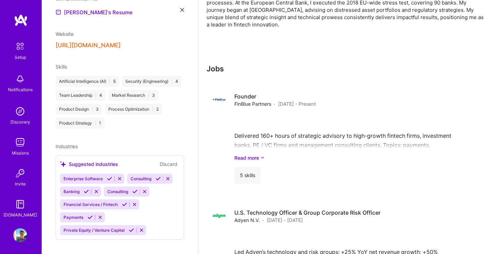
scroll to position [228, 0]
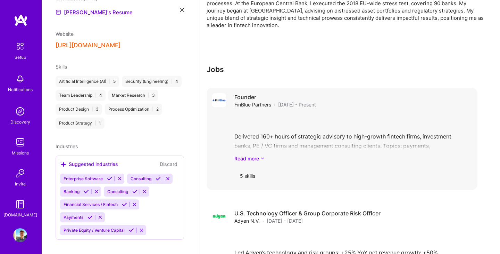
click at [248, 168] on div "5 skills" at bounding box center [247, 175] width 26 height 17
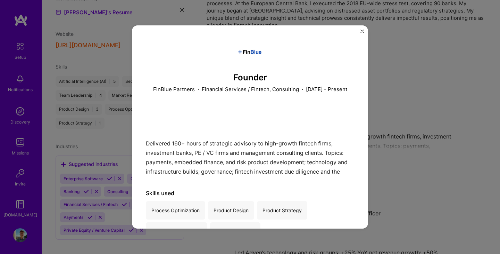
scroll to position [33, 0]
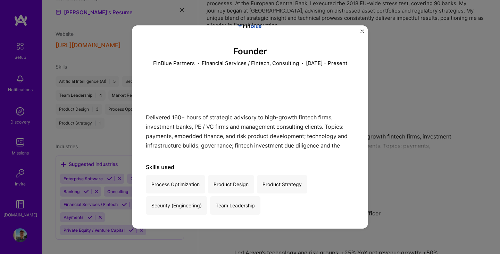
click at [361, 34] on button "Close" at bounding box center [362, 33] width 3 height 7
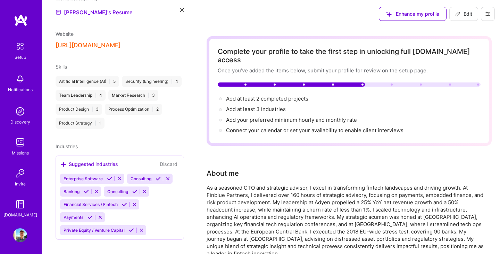
click at [456, 12] on icon at bounding box center [458, 14] width 6 height 6
select select "FR"
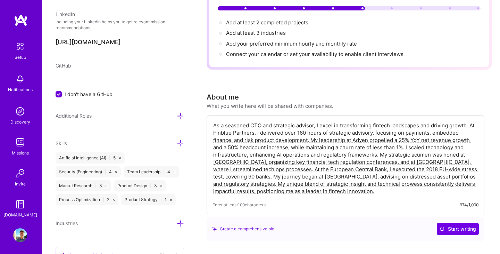
scroll to position [377, 0]
click at [140, 200] on div "Product Strategy | 1" at bounding box center [148, 199] width 55 height 11
click at [166, 199] on div "Product Strategy | 1" at bounding box center [148, 199] width 55 height 11
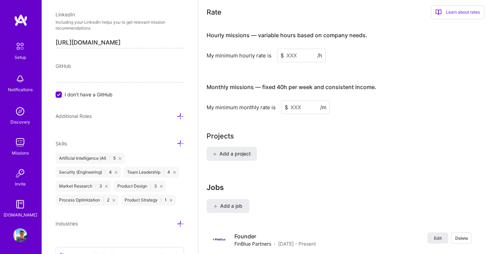
scroll to position [568, 0]
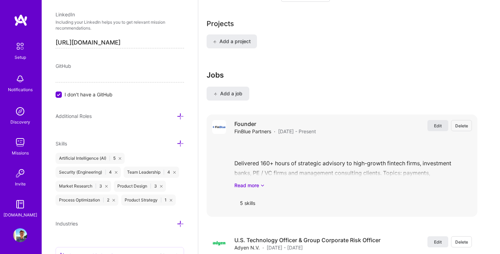
click at [434, 121] on button "Edit" at bounding box center [438, 125] width 21 height 11
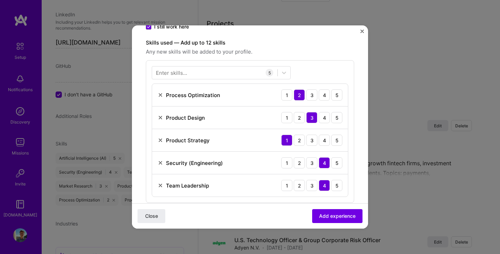
scroll to position [222, 0]
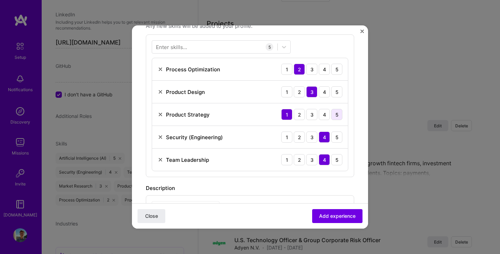
click at [339, 114] on div "5" at bounding box center [336, 114] width 11 height 11
click at [328, 70] on div "4" at bounding box center [324, 69] width 11 height 11
click at [296, 139] on div "2" at bounding box center [299, 136] width 11 height 11
click at [299, 158] on div "2" at bounding box center [299, 159] width 11 height 11
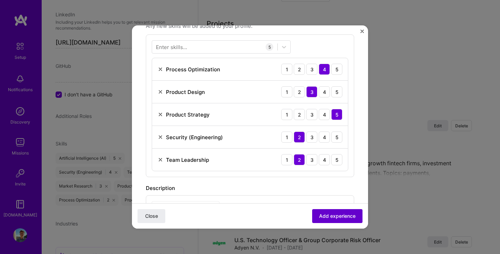
click at [340, 217] on span "Add experience" at bounding box center [337, 215] width 36 height 7
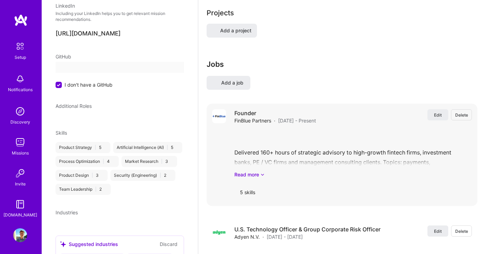
select select "FR"
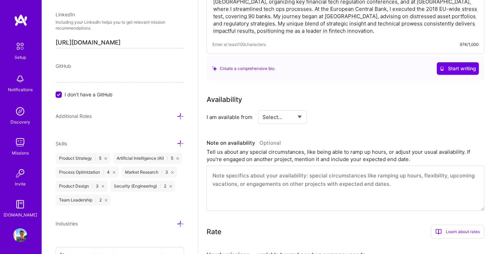
scroll to position [261, 0]
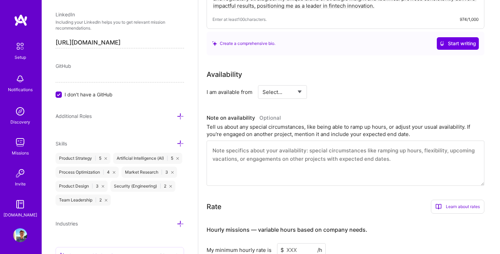
click at [304, 86] on div "Select... Right Now Future Date Not Available" at bounding box center [282, 92] width 49 height 14
click at [300, 83] on select "Select... Right Now Future Date Not Available" at bounding box center [283, 92] width 40 height 18
select select "Right Now"
click at [337, 85] on input at bounding box center [346, 92] width 42 height 14
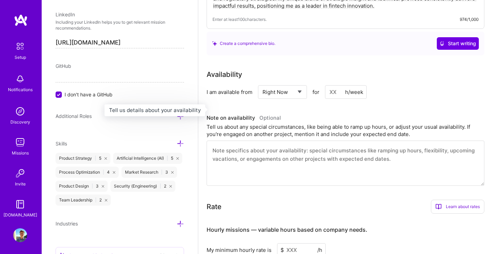
click at [358, 103] on div "Availability I am available from Select... Right Now Future Date Not Available …" at bounding box center [349, 127] width 285 height 116
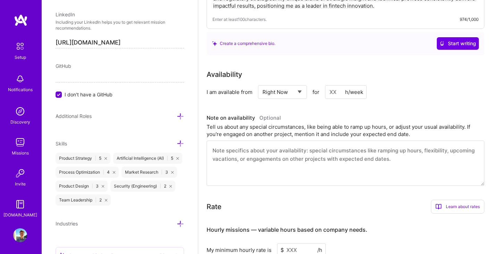
click at [350, 89] on input at bounding box center [346, 92] width 42 height 14
type input "30"
click at [328, 153] on textarea at bounding box center [346, 162] width 278 height 45
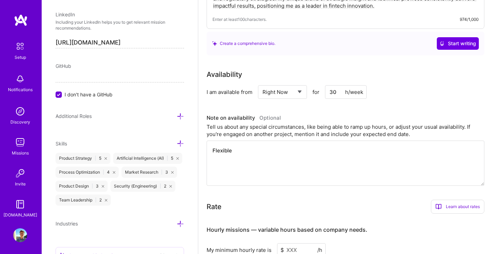
type textarea "Flexible"
click at [335, 85] on input "30" at bounding box center [346, 92] width 42 height 14
type input "60"
click at [287, 155] on textarea "Flexible" at bounding box center [346, 162] width 278 height 45
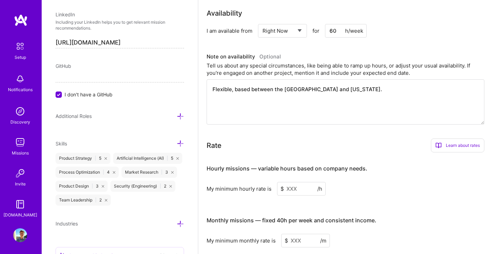
scroll to position [324, 0]
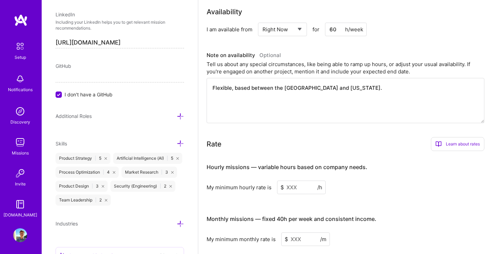
type textarea "Flexible, based between the [GEOGRAPHIC_DATA] and [US_STATE]."
click at [297, 180] on input at bounding box center [301, 187] width 49 height 14
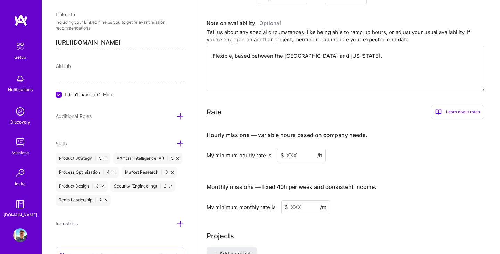
scroll to position [363, 0]
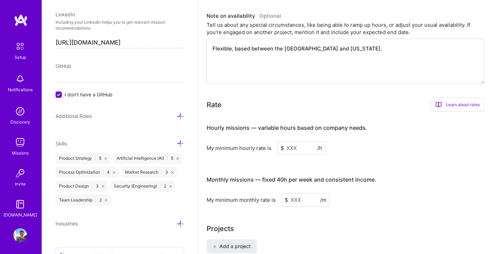
click at [460, 98] on div "Learn about rates" at bounding box center [457, 105] width 53 height 14
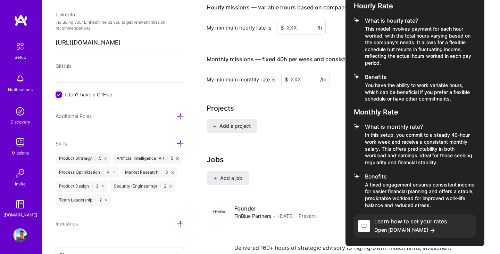
scroll to position [499, 0]
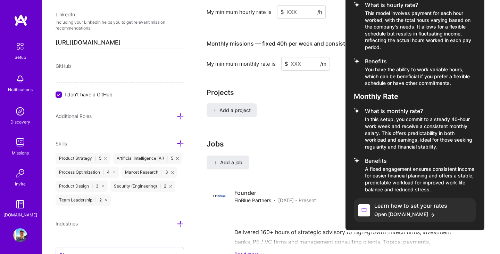
click at [399, 202] on h4 "Learn how to set your rates" at bounding box center [410, 205] width 73 height 7
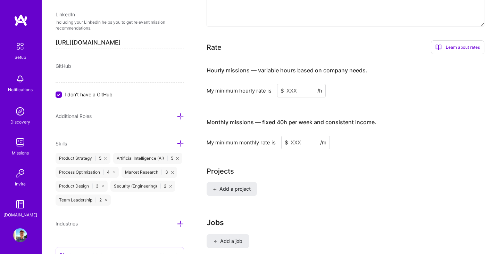
scroll to position [413, 0]
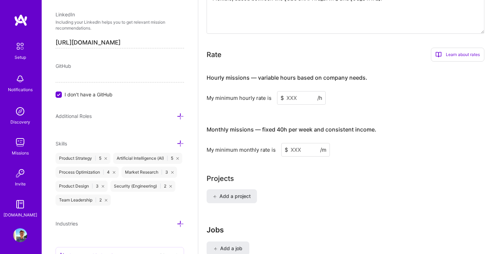
click at [298, 93] on input at bounding box center [301, 98] width 49 height 14
click at [291, 91] on input at bounding box center [301, 98] width 49 height 14
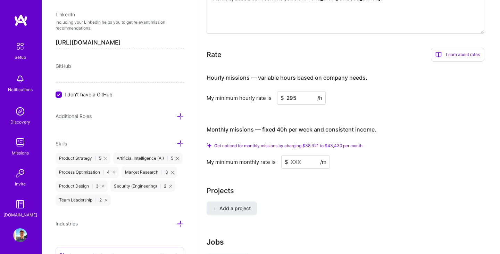
type input "295"
click at [393, 143] on div "Get noticed for monthly missions by charging $38,321 to $43,430 per month. My m…" at bounding box center [346, 156] width 278 height 26
click at [310, 155] on input at bounding box center [305, 162] width 49 height 14
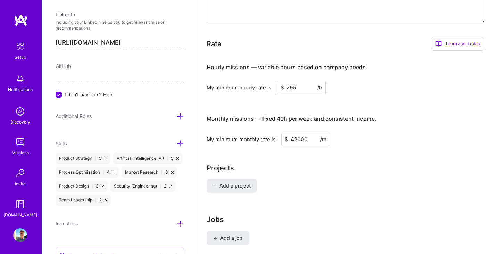
click at [388, 163] on div "Projects" at bounding box center [349, 168] width 285 height 10
click at [365, 108] on div "Monthly missions — fixed 40h per week and consistent income." at bounding box center [292, 119] width 170 height 22
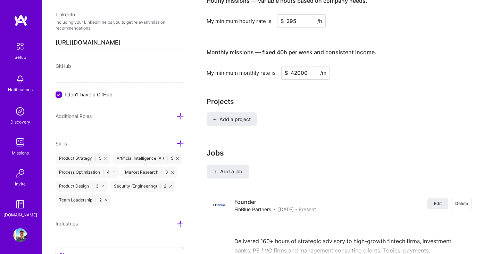
scroll to position [429, 0]
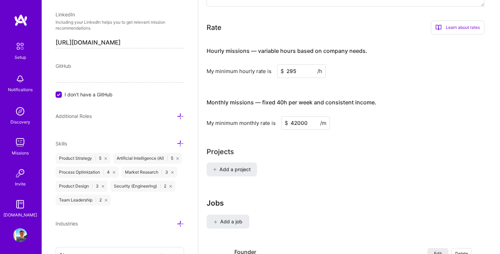
click at [314, 116] on input "42000" at bounding box center [305, 123] width 49 height 14
type input "4"
click at [376, 95] on h3 "Monthly missions — fixed 40h per week and consistent income." at bounding box center [346, 103] width 278 height 22
click at [295, 116] on input "42000" at bounding box center [305, 123] width 49 height 14
type input "32000"
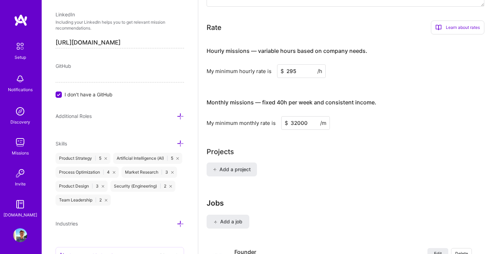
click at [354, 116] on div "My minimum monthly rate is $ 32000 /m" at bounding box center [346, 123] width 278 height 14
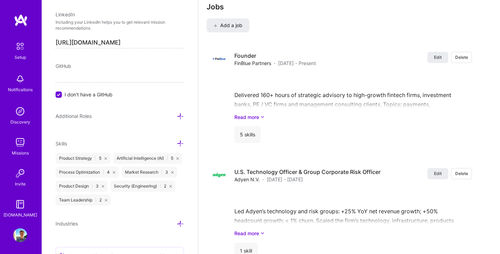
scroll to position [631, 0]
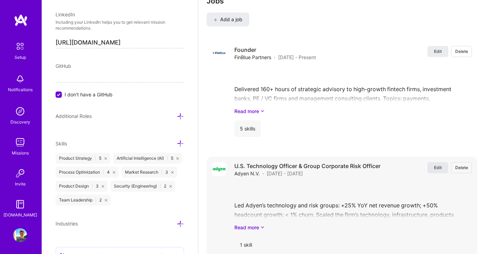
click at [436, 164] on span "Edit" at bounding box center [438, 167] width 8 height 6
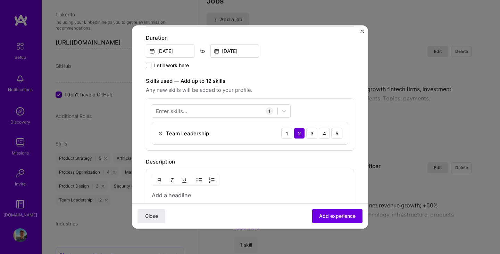
scroll to position [154, 0]
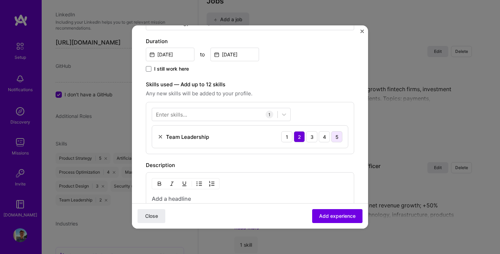
click at [336, 138] on div "5" at bounding box center [336, 136] width 11 height 11
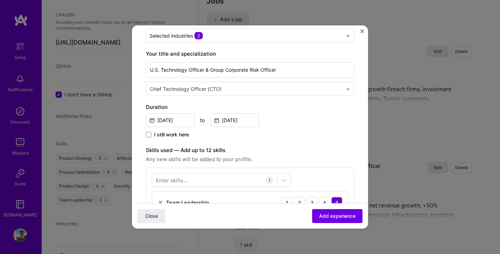
scroll to position [50, 0]
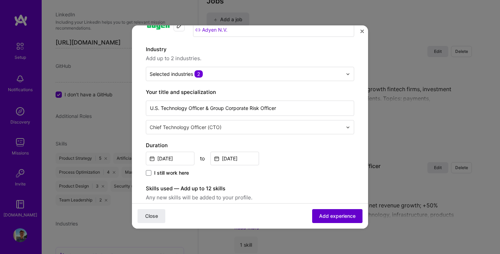
click at [330, 213] on span "Add experience" at bounding box center [337, 215] width 36 height 7
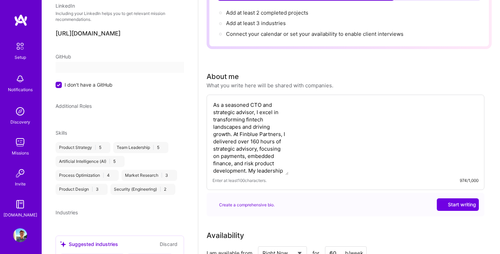
select select "FR"
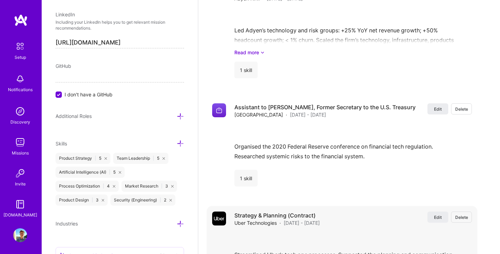
scroll to position [819, 0]
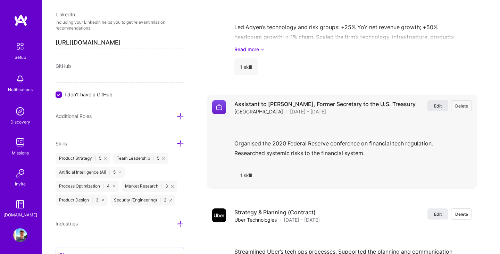
click at [439, 101] on button "Edit" at bounding box center [438, 105] width 21 height 11
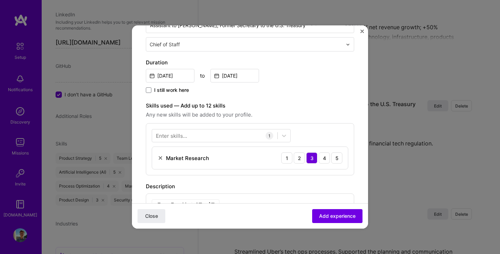
scroll to position [135, 0]
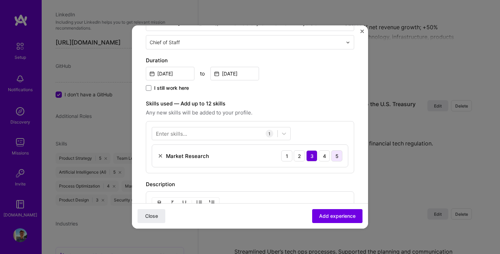
click at [334, 157] on div "5" at bounding box center [336, 155] width 11 height 11
click at [326, 155] on div "4" at bounding box center [324, 155] width 11 height 11
click at [325, 216] on span "Add experience" at bounding box center [337, 215] width 36 height 7
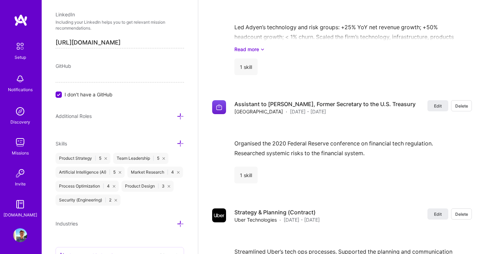
click at [415, 184] on div "Edit Delete Founder FinBlue Partners · [DATE] - Present Edit Delete Delivered 1…" at bounding box center [342, 195] width 271 height 666
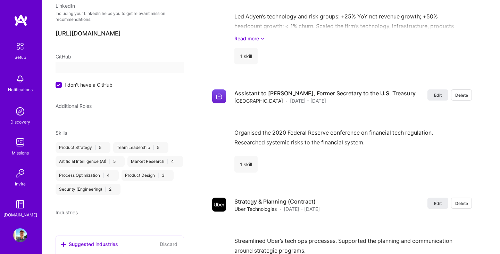
select select "FR"
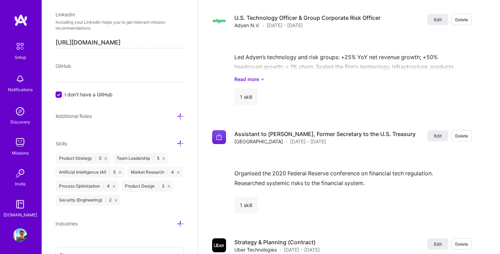
scroll to position [797, 0]
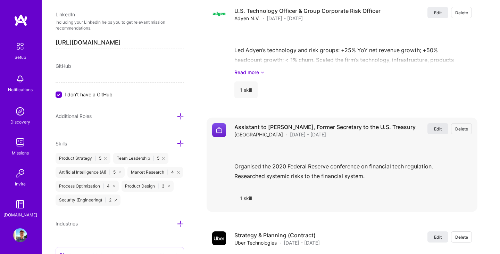
click at [435, 126] on span "Edit" at bounding box center [438, 129] width 8 height 6
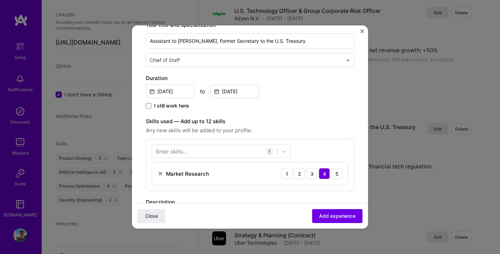
scroll to position [143, 0]
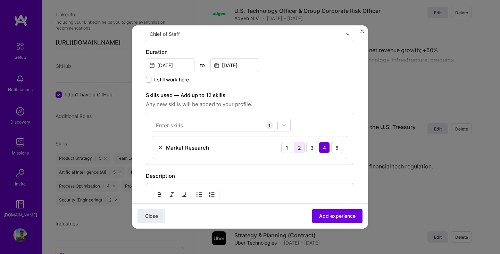
click at [301, 147] on div "2" at bounding box center [299, 147] width 11 height 11
click at [335, 217] on span "Add experience" at bounding box center [337, 215] width 36 height 7
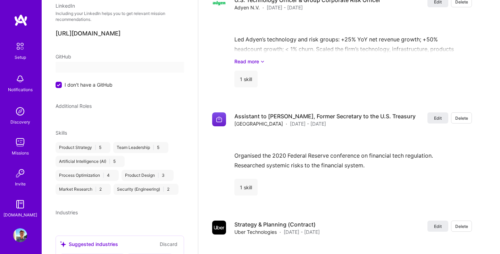
select select "FR"
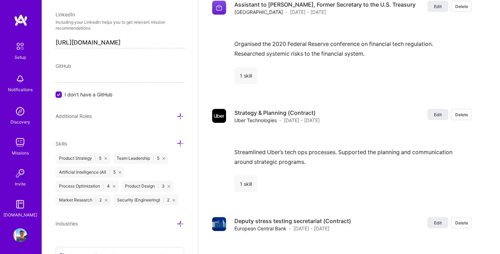
scroll to position [927, 0]
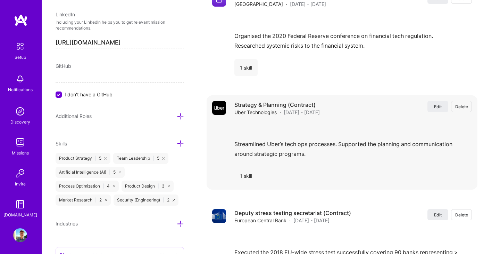
click at [249, 167] on div "1 skill" at bounding box center [245, 175] width 23 height 17
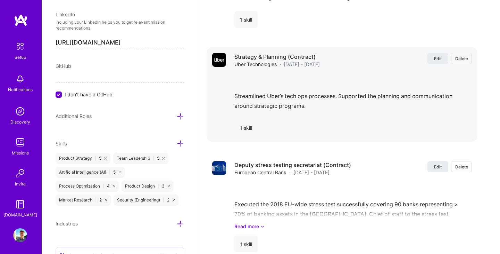
scroll to position [928, 0]
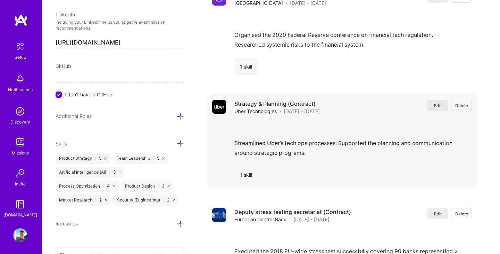
click at [439, 102] on span "Edit" at bounding box center [438, 105] width 8 height 6
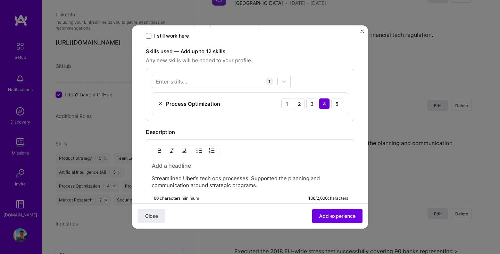
scroll to position [190, 0]
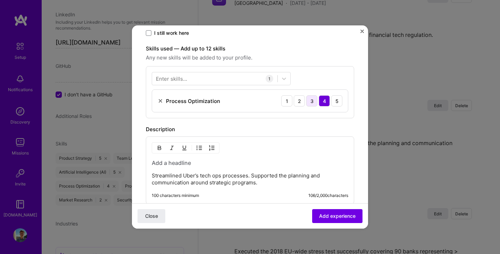
click at [312, 100] on div "3" at bounding box center [311, 100] width 11 height 11
click at [326, 219] on button "Add experience" at bounding box center [337, 216] width 50 height 14
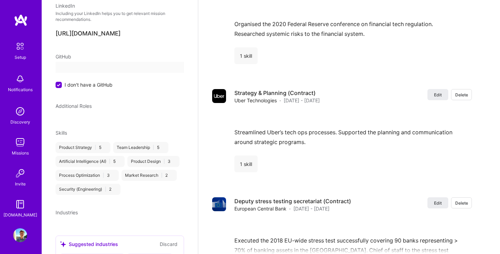
scroll to position [66, 0]
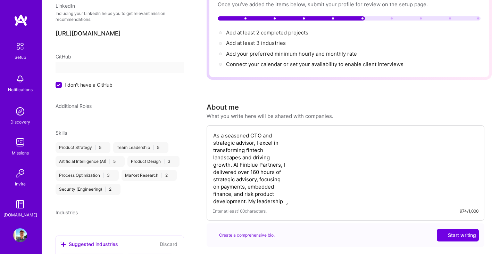
select select "FR"
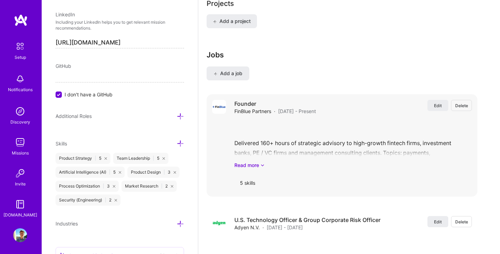
scroll to position [591, 0]
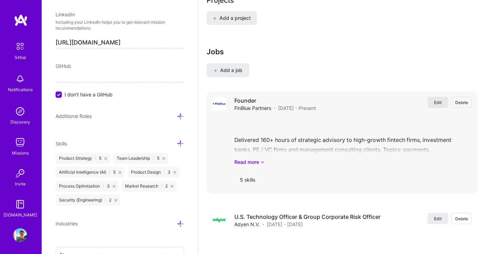
click at [444, 97] on button "Edit" at bounding box center [438, 102] width 21 height 11
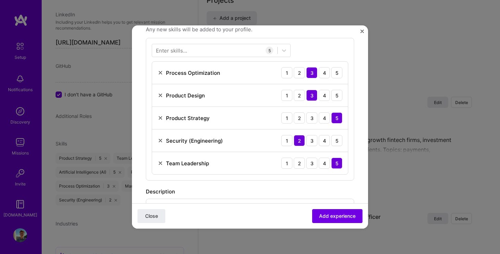
scroll to position [220, 0]
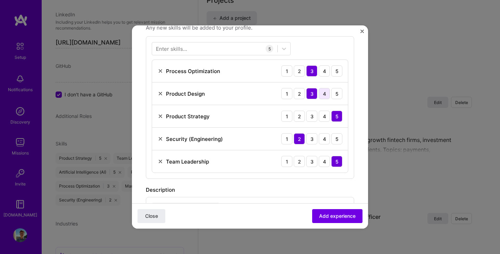
click at [325, 92] on div "4" at bounding box center [324, 93] width 11 height 11
click at [329, 216] on span "Add experience" at bounding box center [337, 215] width 36 height 7
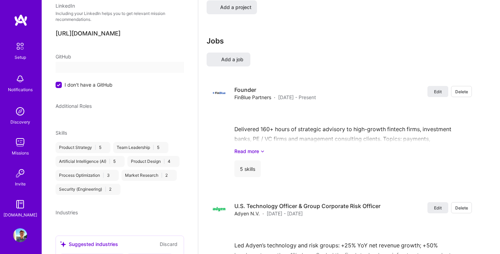
scroll to position [66, 0]
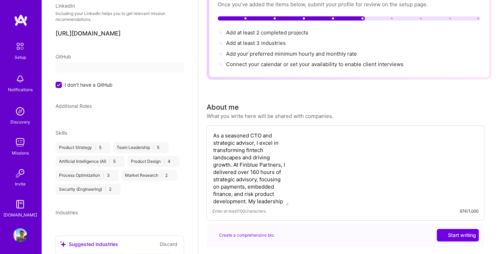
select select "FR"
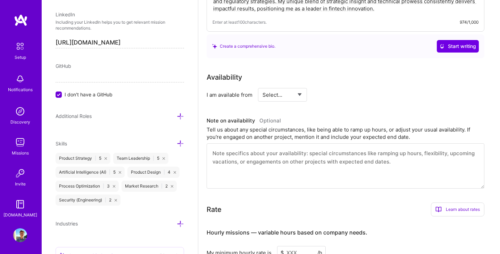
scroll to position [270, 0]
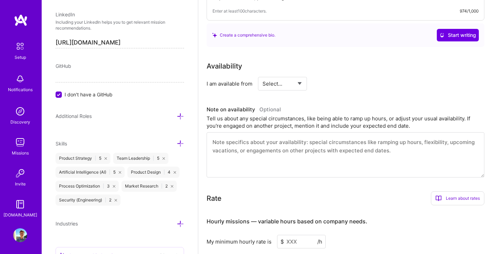
click at [313, 132] on textarea at bounding box center [346, 154] width 278 height 45
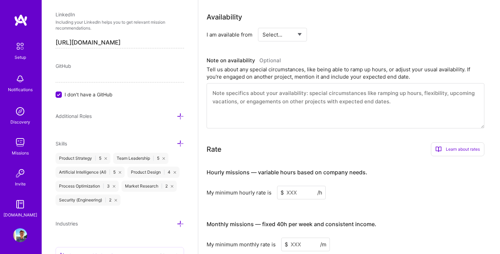
scroll to position [0, 0]
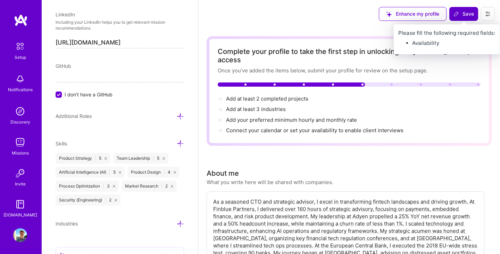
click at [461, 9] on button "Save" at bounding box center [463, 14] width 29 height 14
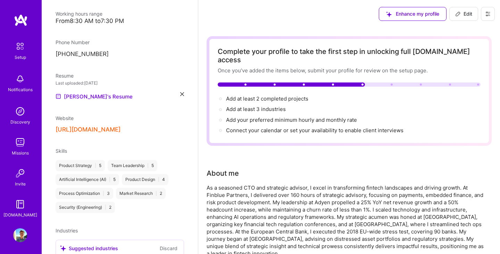
click at [464, 14] on span "Edit" at bounding box center [463, 13] width 17 height 7
select select "FR"
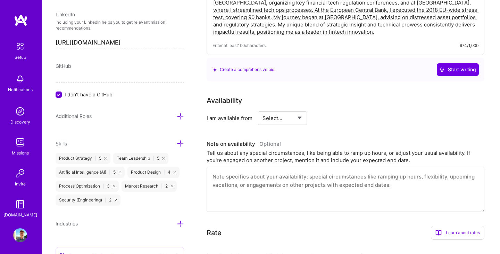
scroll to position [238, 0]
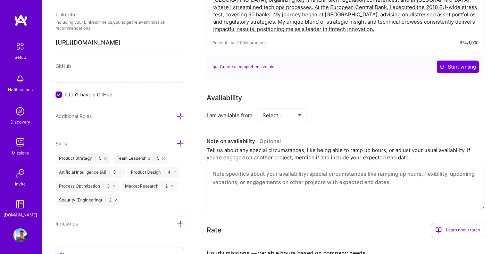
click at [296, 107] on select "Select... Right Now Future Date Not Available" at bounding box center [283, 115] width 40 height 18
select select "Right Now"
click at [273, 165] on textarea at bounding box center [346, 186] width 278 height 45
click at [335, 109] on input at bounding box center [346, 115] width 42 height 14
type input "40"
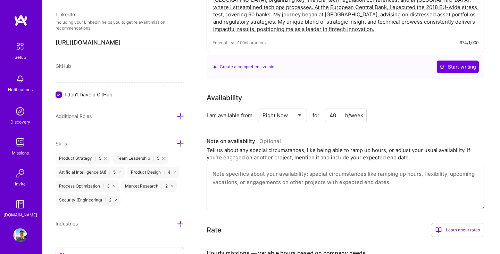
click at [305, 166] on textarea at bounding box center [346, 186] width 278 height 45
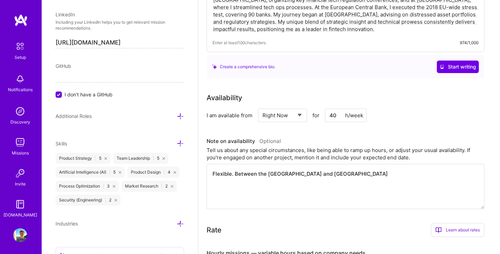
type textarea "Flexible. Between the [GEOGRAPHIC_DATA] and [GEOGRAPHIC_DATA]"
click at [414, 149] on div "Tell us about any special circumstances, like being able to ramp up hours, or a…" at bounding box center [346, 153] width 278 height 15
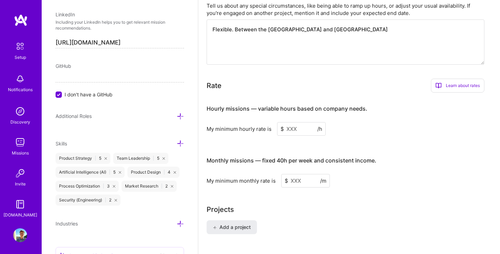
scroll to position [393, 0]
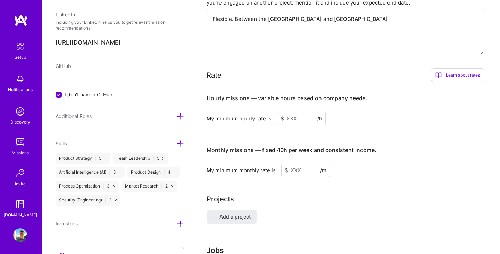
click at [302, 113] on input at bounding box center [301, 119] width 49 height 14
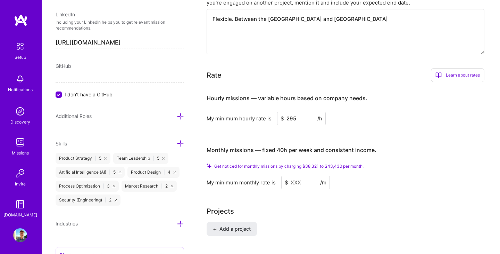
type input "295"
click at [297, 175] on input at bounding box center [305, 182] width 49 height 14
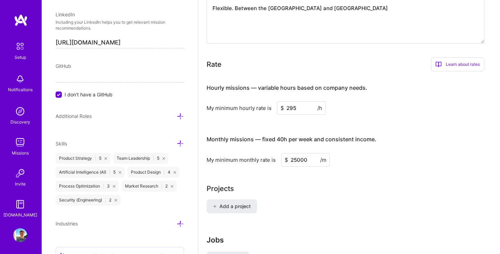
click at [350, 183] on div "Projects" at bounding box center [349, 188] width 285 height 10
click at [293, 153] on input "25000" at bounding box center [305, 160] width 49 height 14
type input "35000"
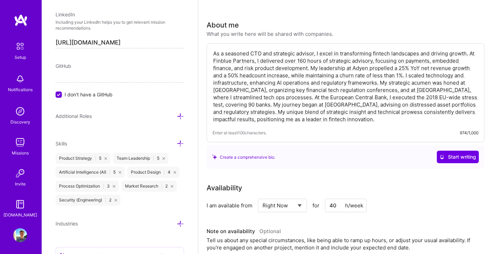
scroll to position [0, 0]
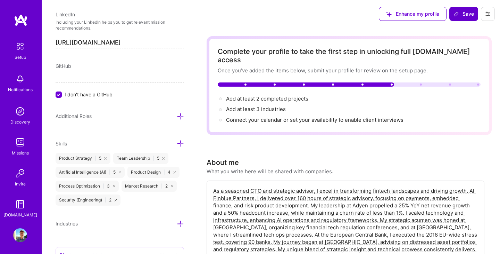
click at [462, 17] on span "Save" at bounding box center [464, 13] width 20 height 7
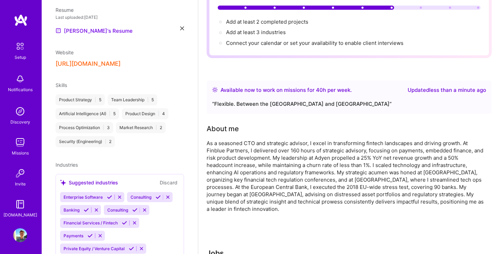
scroll to position [245, 0]
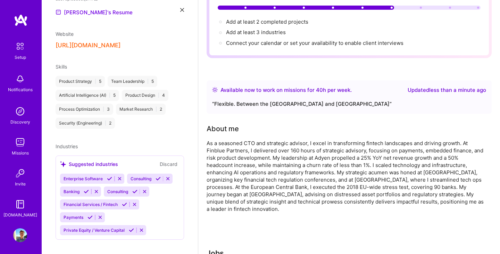
click at [159, 176] on icon at bounding box center [158, 178] width 5 height 5
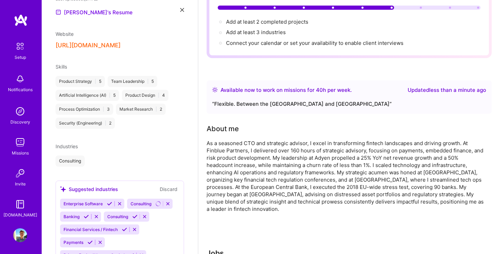
scroll to position [262, 0]
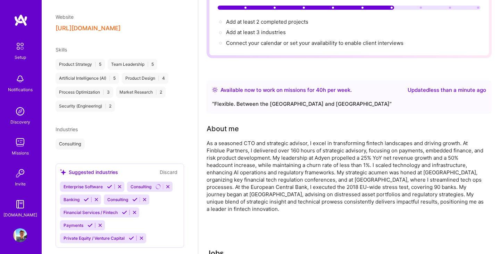
click at [86, 197] on icon at bounding box center [86, 199] width 5 height 5
click at [125, 209] on icon at bounding box center [124, 211] width 5 height 5
click at [89, 222] on icon at bounding box center [90, 224] width 5 height 5
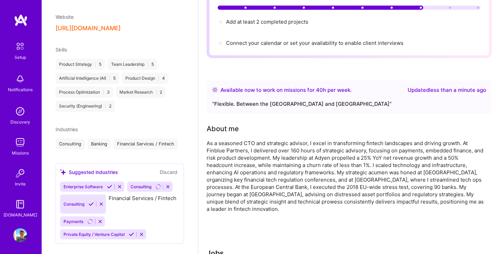
scroll to position [244, 0]
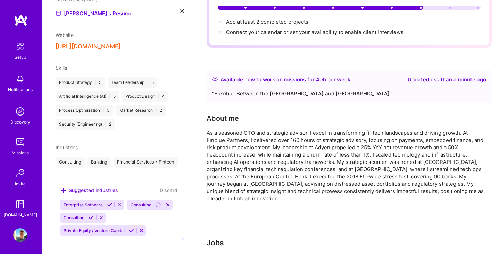
click at [133, 228] on icon at bounding box center [131, 230] width 5 height 5
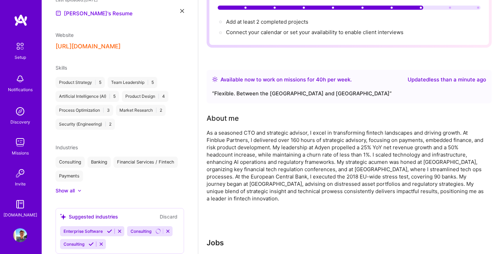
scroll to position [257, 0]
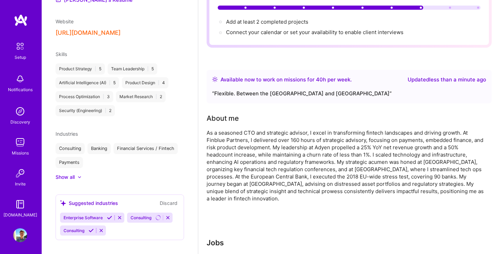
click at [95, 199] on div "Suggested industries" at bounding box center [89, 202] width 58 height 7
click at [92, 199] on div "Suggested industries" at bounding box center [89, 202] width 58 height 7
click at [74, 173] on div "Show all" at bounding box center [65, 176] width 19 height 7
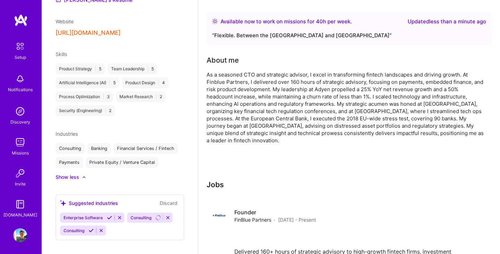
scroll to position [135, 0]
click at [134, 229] on div "Suggested industries Discard Enterprise Software Consulting Consulting" at bounding box center [120, 217] width 129 height 46
click at [121, 215] on icon at bounding box center [119, 217] width 5 height 5
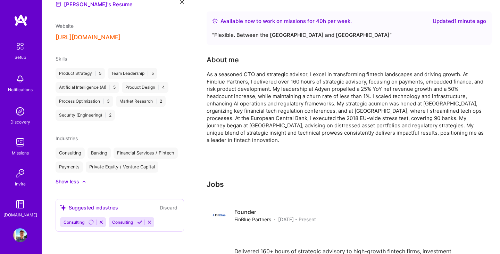
scroll to position [244, 0]
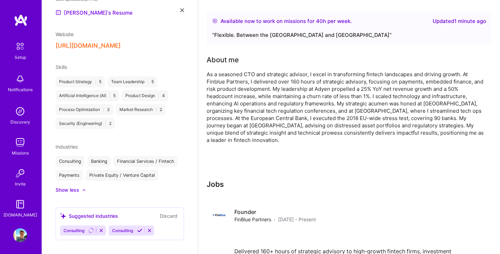
click at [150, 228] on icon at bounding box center [149, 230] width 5 height 5
click at [102, 228] on icon at bounding box center [101, 230] width 5 height 5
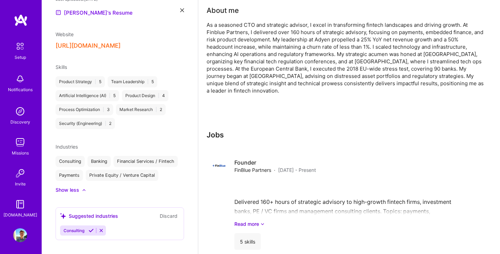
scroll to position [201, 0]
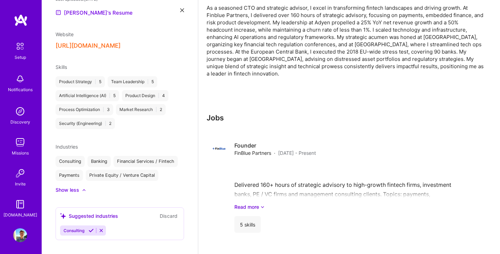
click at [170, 212] on button "Discard" at bounding box center [169, 216] width 22 height 8
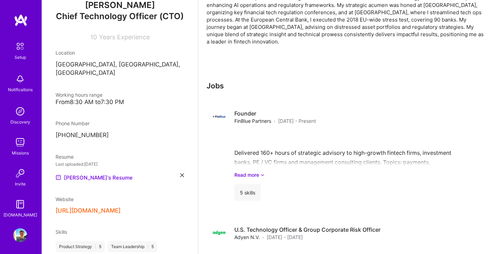
scroll to position [81, 0]
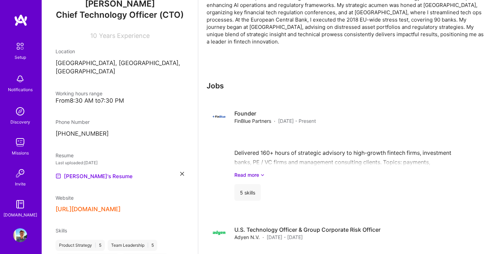
click at [117, 97] on div "From 8:30 AM to 7:30 PM" at bounding box center [120, 100] width 129 height 7
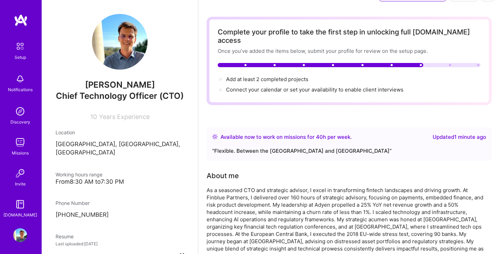
scroll to position [0, 0]
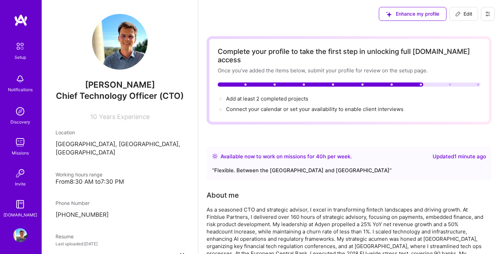
click at [489, 18] on button at bounding box center [488, 14] width 14 height 14
click at [466, 18] on button "Edit" at bounding box center [463, 14] width 29 height 14
select select "Right Now"
select select "FR"
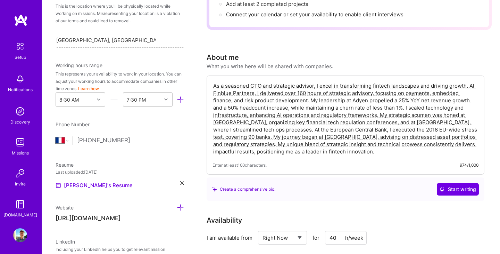
scroll to position [150, 0]
click at [149, 101] on div "7:30 PM" at bounding box center [142, 99] width 38 height 14
click at [140, 191] on div "9:00 PM" at bounding box center [148, 188] width 50 height 13
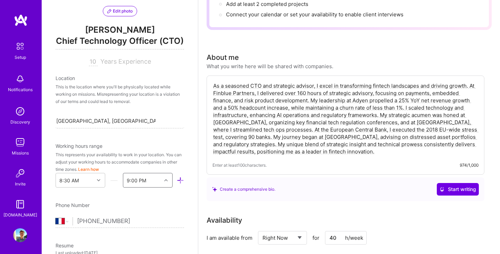
scroll to position [0, 0]
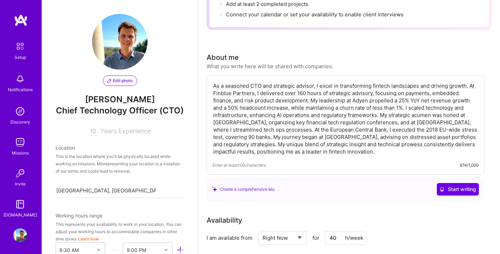
click at [86, 98] on span "[PERSON_NAME]" at bounding box center [120, 99] width 129 height 10
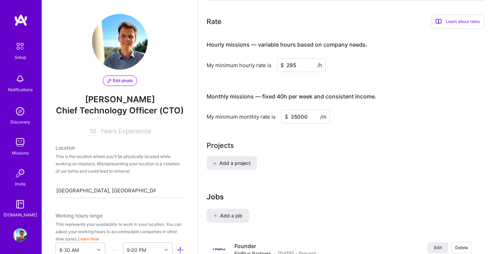
scroll to position [492, 0]
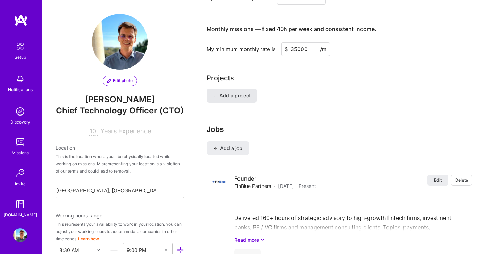
click at [242, 92] on span "Add a project" at bounding box center [232, 95] width 38 height 7
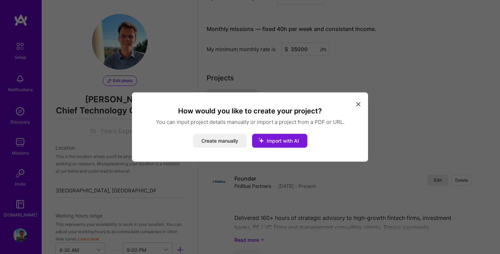
click at [271, 141] on span "Import with AI" at bounding box center [283, 141] width 32 height 6
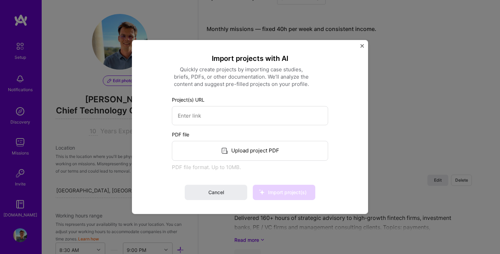
click at [247, 149] on div "Upload project PDF" at bounding box center [250, 151] width 156 height 20
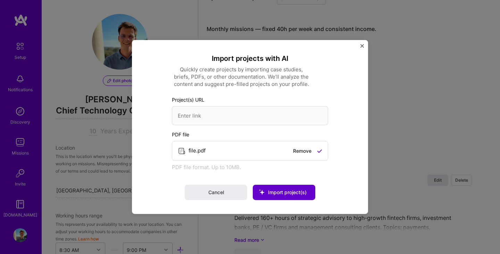
click at [299, 190] on span "Import project(s)" at bounding box center [287, 192] width 39 height 6
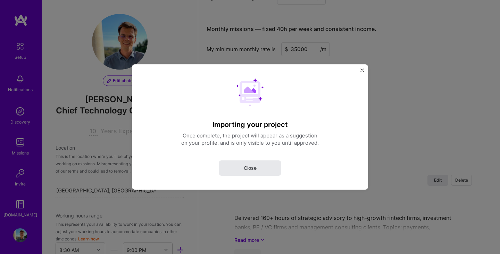
click at [264, 167] on button "Close" at bounding box center [250, 167] width 63 height 15
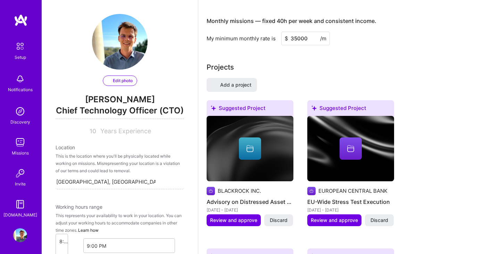
select select "Right Now"
select select "FR"
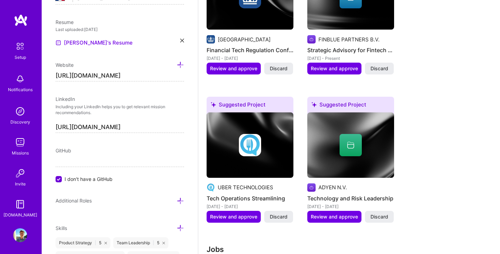
scroll to position [822, 0]
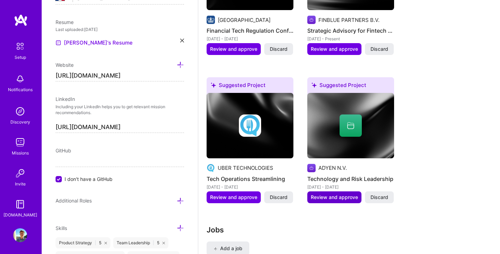
click at [341, 193] on span "Review and approve" at bounding box center [334, 196] width 47 height 7
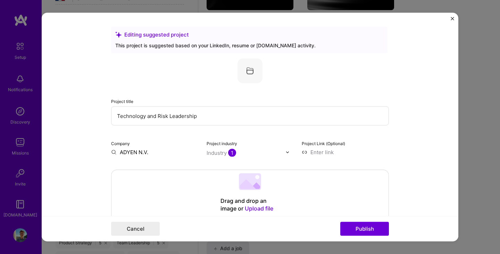
click at [80, 129] on form "Editing suggested project This project is suggested based on your LinkedIn, res…" at bounding box center [250, 127] width 417 height 228
click at [140, 155] on input "ADYEN N.V." at bounding box center [154, 151] width 87 height 7
click at [127, 152] on input "ADYEN N.V." at bounding box center [154, 151] width 87 height 7
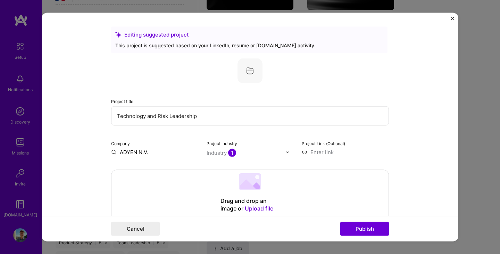
click at [288, 152] on img at bounding box center [288, 152] width 4 height 4
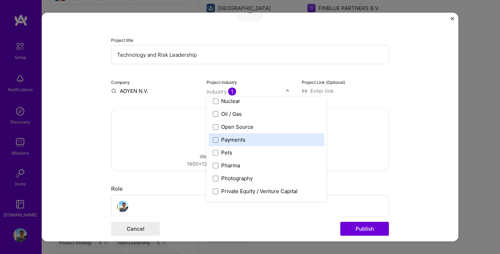
scroll to position [1175, 0]
click at [270, 143] on label "Payments" at bounding box center [266, 138] width 107 height 7
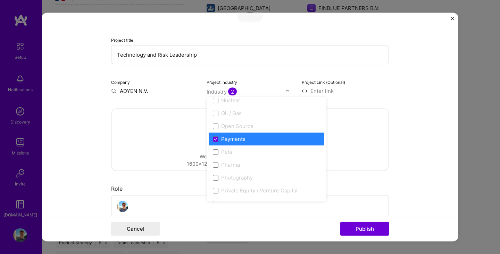
click at [404, 69] on form "Editing suggested project This project is suggested based on your LinkedIn, res…" at bounding box center [250, 127] width 417 height 228
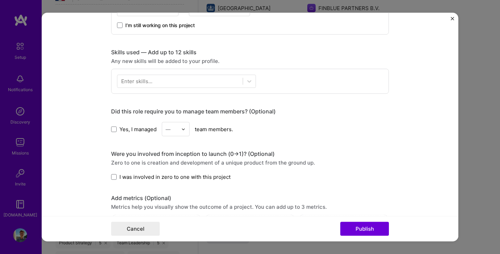
scroll to position [311, 0]
click at [112, 129] on span at bounding box center [114, 129] width 6 height 6
click at [0, 0] on input "Yes, I managed" at bounding box center [0, 0] width 0 height 0
click at [193, 130] on div "Yes, I managed — team members." at bounding box center [250, 129] width 278 height 14
click at [185, 129] on img at bounding box center [183, 129] width 4 height 4
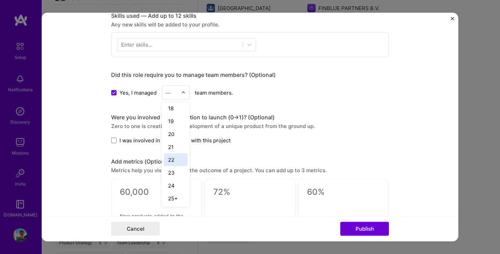
scroll to position [373, 0]
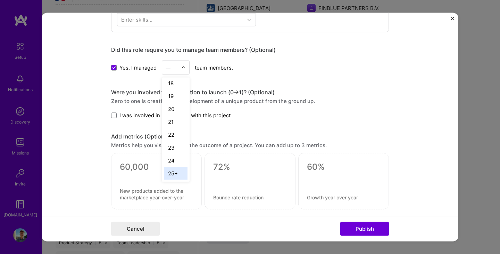
click at [174, 176] on div "25+" at bounding box center [176, 173] width 24 height 13
click at [127, 115] on span "I was involved in zero to one with this project" at bounding box center [174, 115] width 111 height 7
click at [0, 0] on input "I was involved in zero to one with this project" at bounding box center [0, 0] width 0 height 0
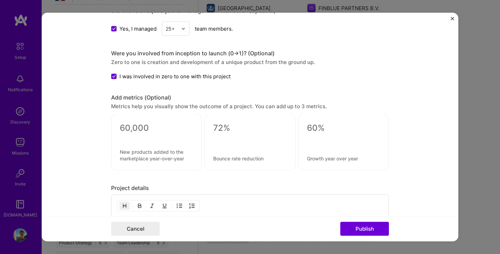
click at [179, 146] on div at bounding box center [156, 142] width 91 height 56
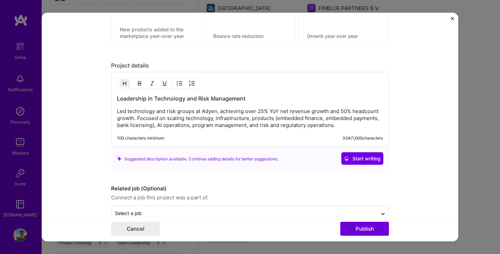
scroll to position [552, 0]
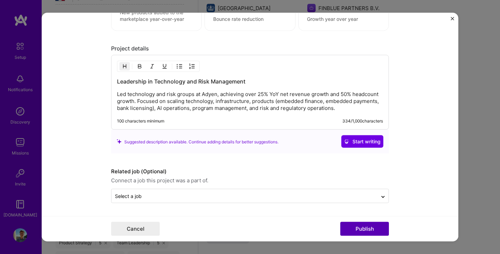
click at [363, 228] on button "Publish" at bounding box center [364, 229] width 49 height 14
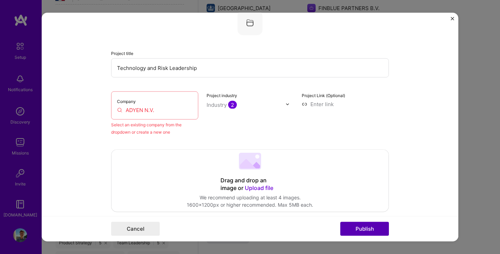
scroll to position [46, 0]
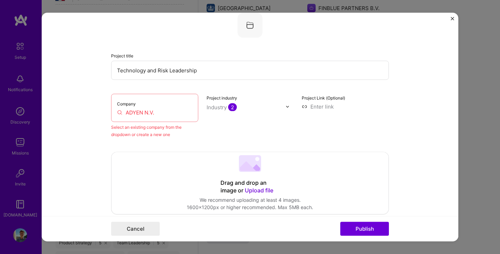
click at [160, 115] on input "ADYEN N.V." at bounding box center [154, 112] width 75 height 7
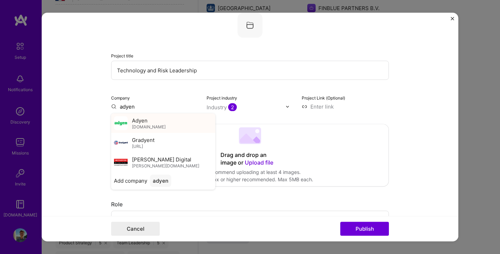
click at [155, 124] on div "Adyen [DOMAIN_NAME]" at bounding box center [163, 123] width 104 height 19
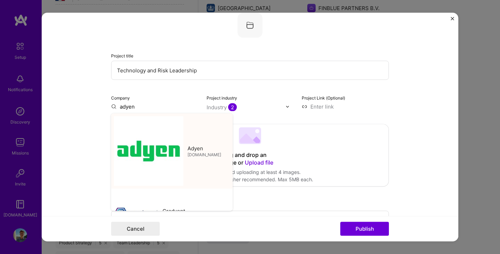
type input "Adyen"
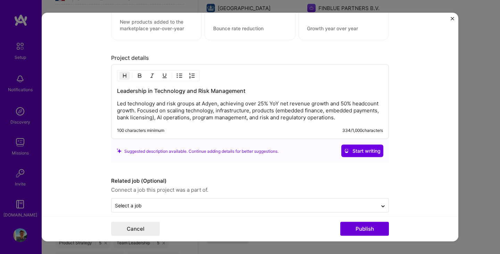
scroll to position [578, 0]
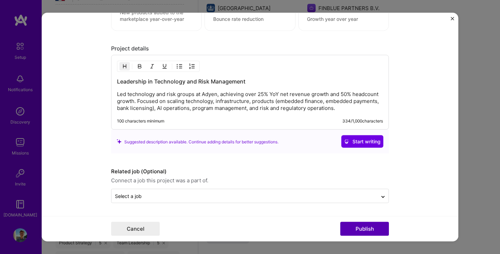
click at [359, 224] on button "Publish" at bounding box center [364, 229] width 49 height 14
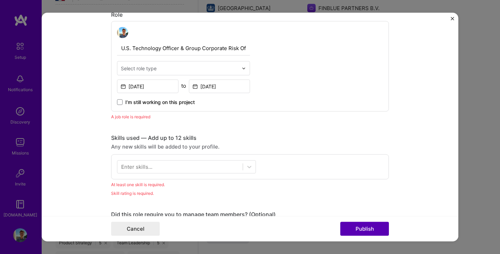
scroll to position [233, 0]
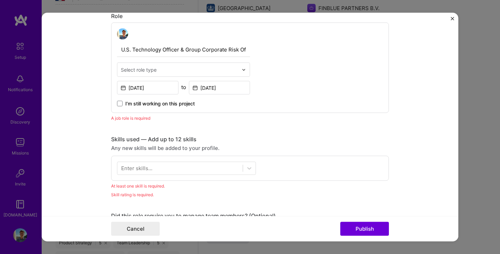
click at [172, 75] on div "Select role type" at bounding box center [179, 70] width 124 height 14
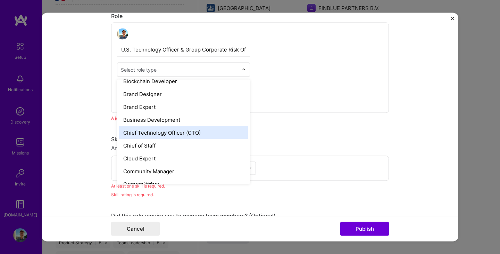
scroll to position [130, 0]
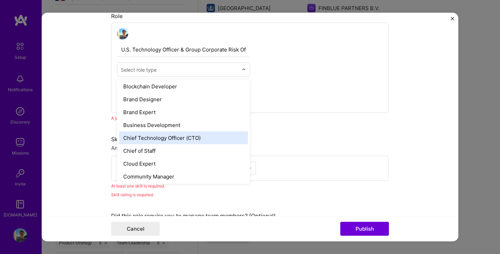
click at [178, 136] on div "Chief Technology Officer (CTO)" at bounding box center [183, 137] width 129 height 13
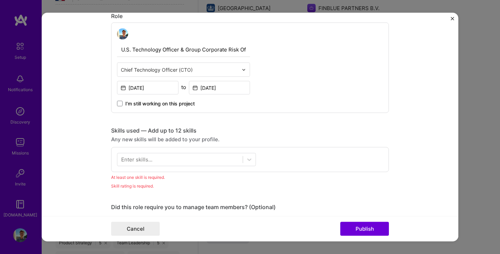
click at [131, 167] on div "Enter skills..." at bounding box center [250, 159] width 278 height 25
click at [146, 162] on div "Enter skills..." at bounding box center [136, 159] width 31 height 7
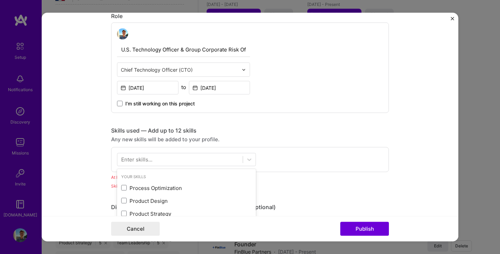
scroll to position [314, 0]
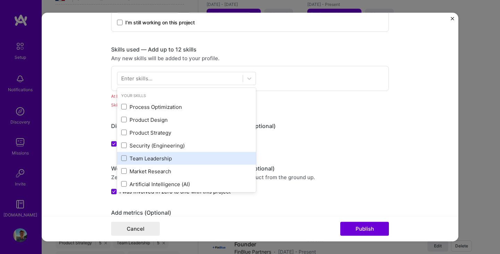
click at [159, 159] on div "Team Leadership" at bounding box center [186, 157] width 131 height 7
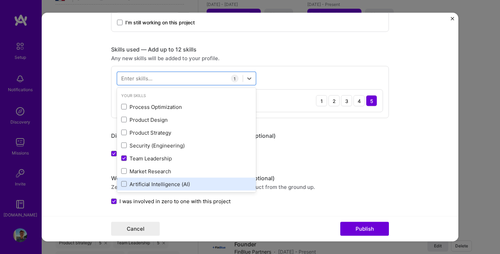
click at [152, 184] on div "Artificial Intelligence (AI)" at bounding box center [186, 183] width 131 height 7
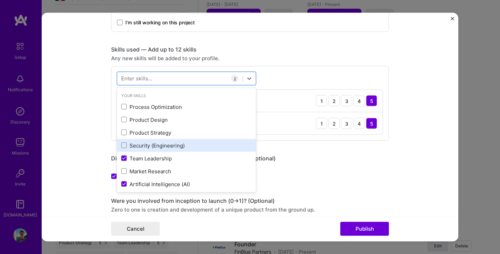
click at [157, 146] on div "Security (Engineering)" at bounding box center [186, 144] width 131 height 7
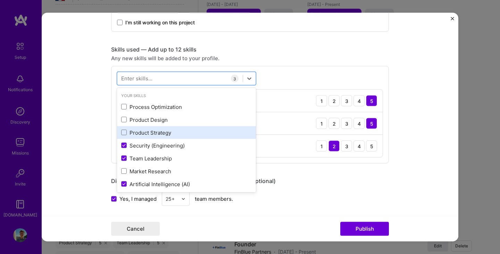
click at [159, 133] on div "Product Strategy" at bounding box center [186, 132] width 131 height 7
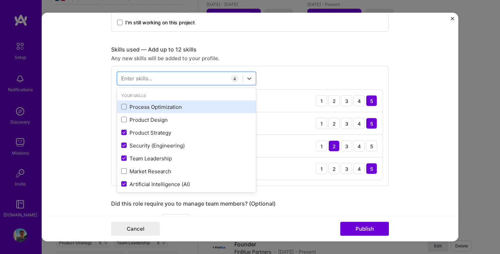
click at [161, 110] on div "Process Optimization" at bounding box center [186, 106] width 131 height 7
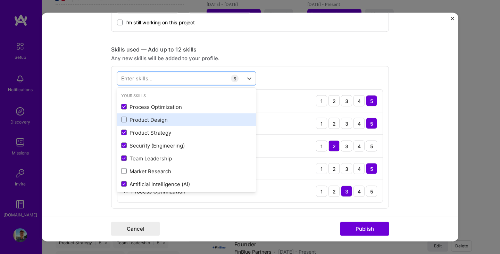
click at [156, 122] on div "Product Design" at bounding box center [186, 119] width 131 height 7
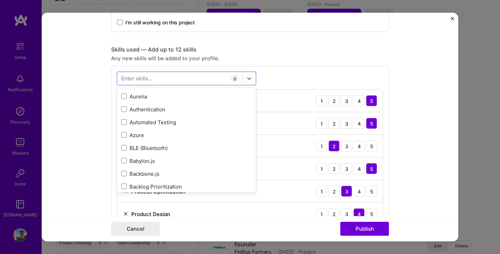
scroll to position [631, 0]
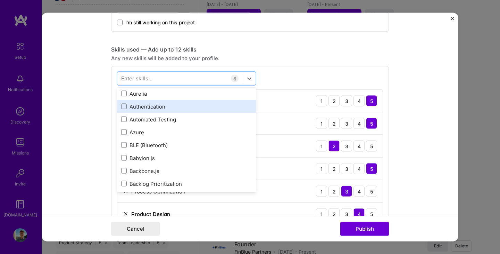
click at [171, 108] on div "Authentication" at bounding box center [186, 105] width 131 height 7
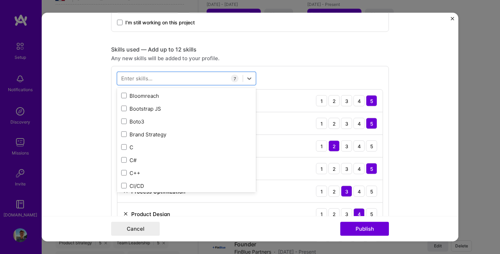
scroll to position [773, 0]
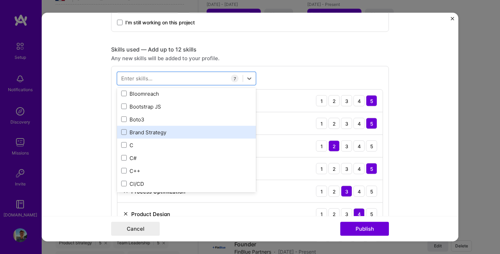
click at [172, 135] on div "Brand Strategy" at bounding box center [186, 131] width 131 height 7
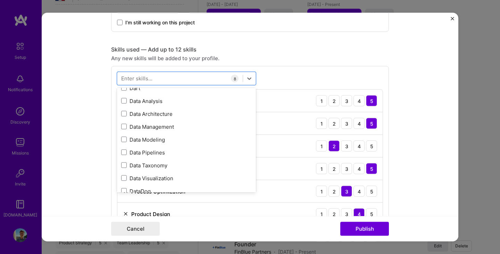
scroll to position [1191, 0]
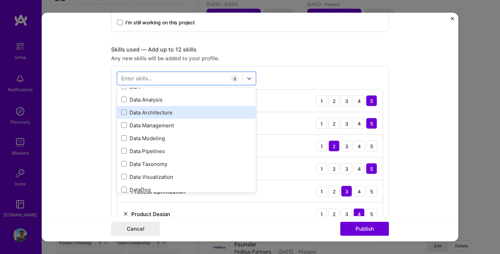
click at [179, 110] on div "Data Architecture" at bounding box center [186, 111] width 131 height 7
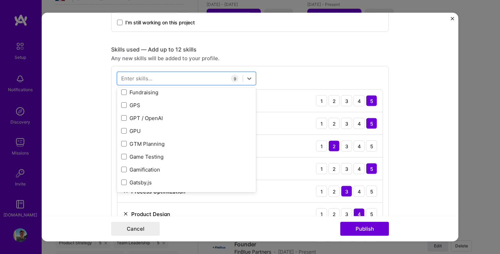
scroll to position [1866, 0]
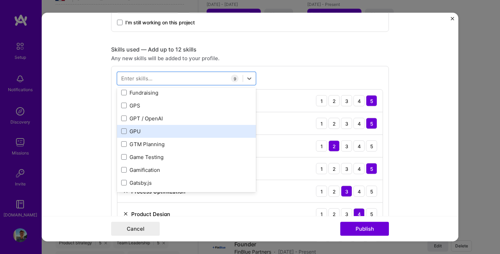
click at [167, 135] on div "GPU" at bounding box center [186, 131] width 139 height 13
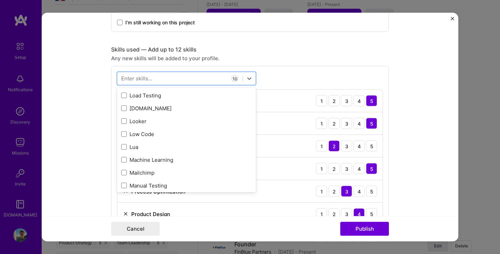
scroll to position [2535, 0]
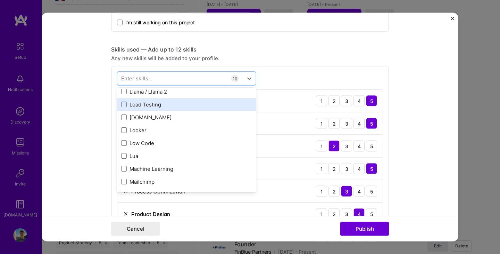
click at [167, 108] on div "Load Testing" at bounding box center [186, 104] width 131 height 7
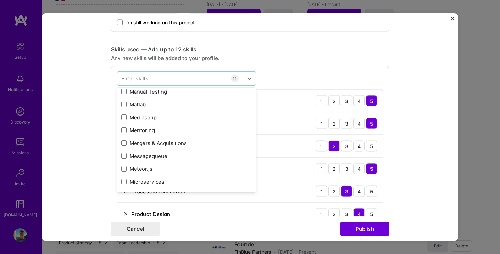
scroll to position [2651, 0]
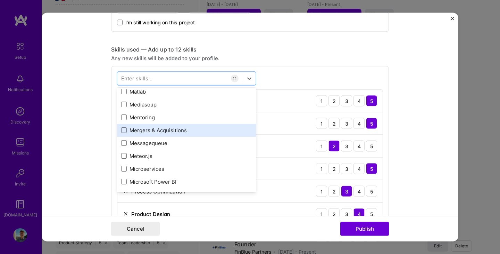
click at [180, 132] on div "Mergers & Acquisitions" at bounding box center [186, 129] width 131 height 7
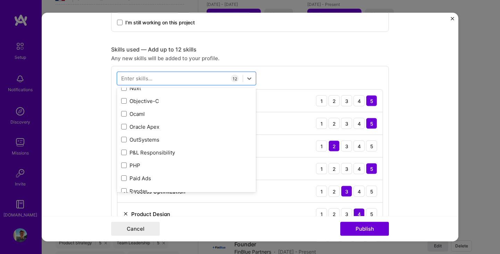
scroll to position [3022, 0]
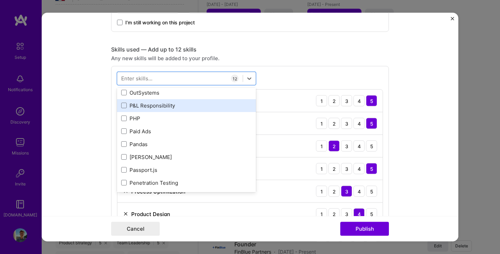
click at [181, 110] on div "P&L Responsibility" at bounding box center [186, 105] width 139 height 13
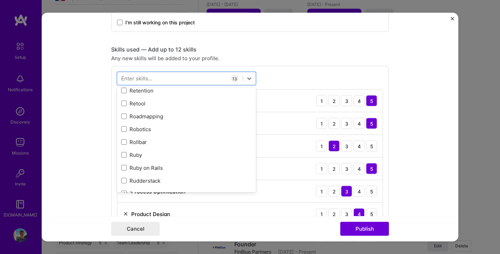
scroll to position [3565, 0]
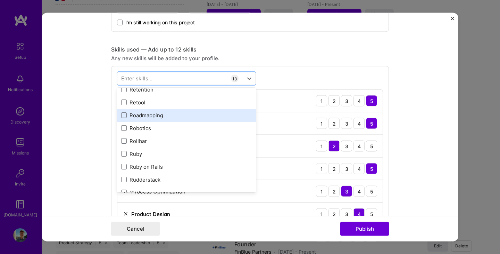
click at [153, 115] on div "Roadmapping" at bounding box center [186, 115] width 131 height 7
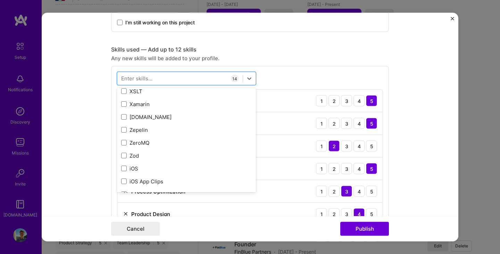
scroll to position [4784, 0]
click at [89, 142] on form "Editing suggested project This project is suggested based on your LinkedIn, res…" at bounding box center [250, 127] width 417 height 228
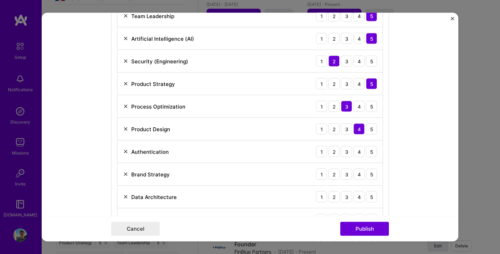
scroll to position [427, 0]
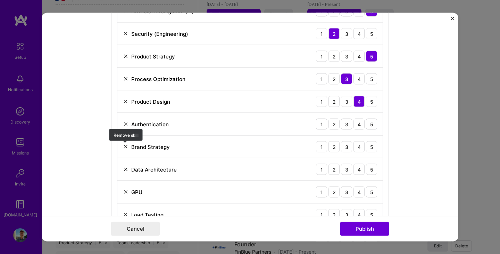
click at [125, 147] on img at bounding box center [126, 147] width 6 height 6
click at [126, 168] on img at bounding box center [126, 169] width 6 height 6
click at [364, 125] on div "4" at bounding box center [359, 123] width 11 height 11
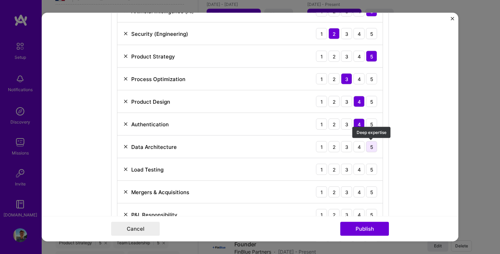
click at [372, 148] on div "5" at bounding box center [371, 146] width 11 height 11
click at [371, 166] on div "5" at bounding box center [371, 169] width 11 height 11
click at [362, 195] on div "4" at bounding box center [359, 191] width 11 height 11
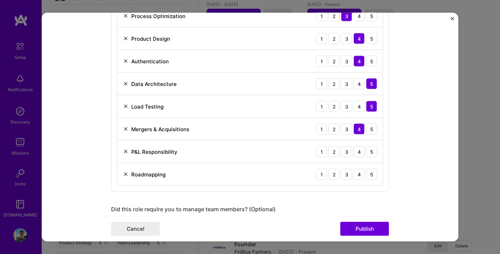
scroll to position [490, 0]
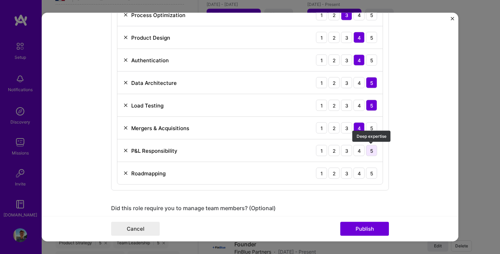
click at [373, 152] on div "5" at bounding box center [371, 150] width 11 height 11
click at [349, 173] on div "3" at bounding box center [346, 172] width 11 height 11
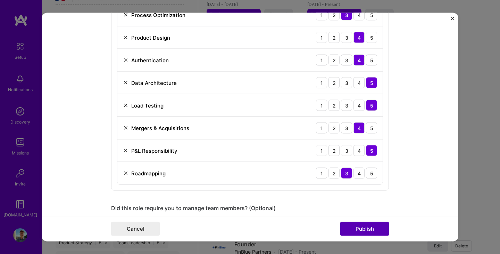
click at [359, 228] on button "Publish" at bounding box center [364, 229] width 49 height 14
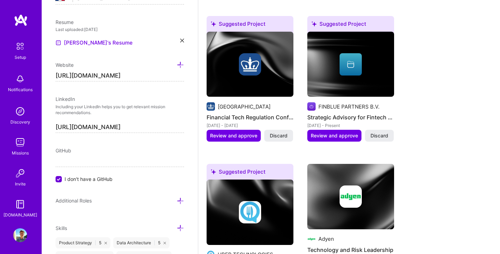
scroll to position [733, 0]
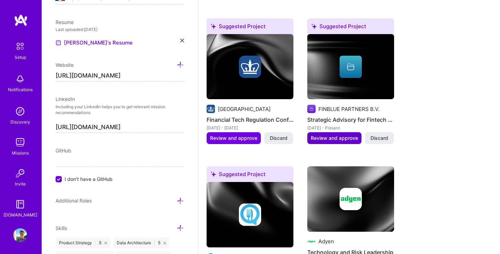
click at [340, 134] on span "Review and approve" at bounding box center [334, 137] width 47 height 7
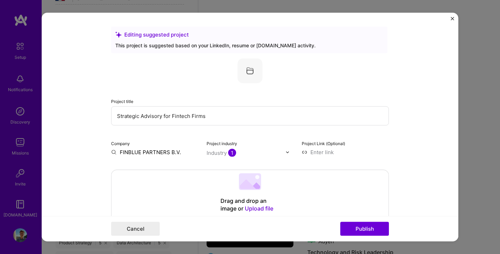
click at [143, 149] on input "FINBLUE PARTNERS B.V." at bounding box center [154, 151] width 87 height 7
click at [148, 168] on span "FinBlue Partners" at bounding box center [153, 165] width 42 height 7
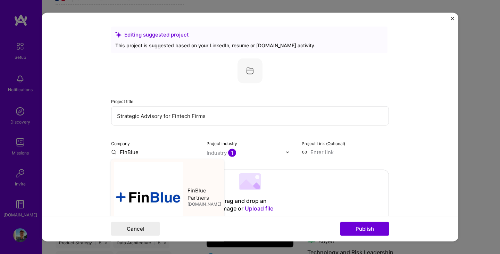
type input "FinBlue Partners"
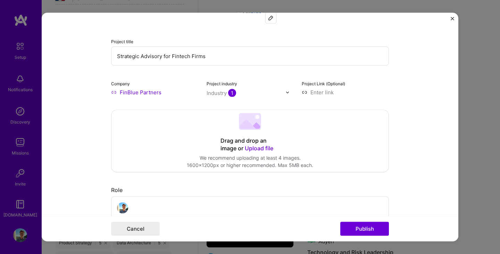
scroll to position [66, 0]
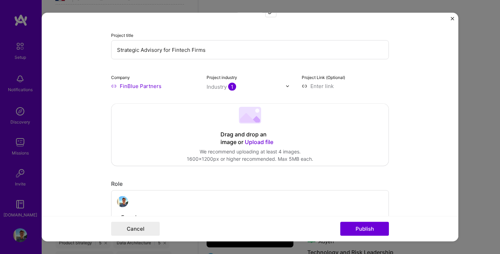
click at [288, 86] on img at bounding box center [288, 86] width 4 height 4
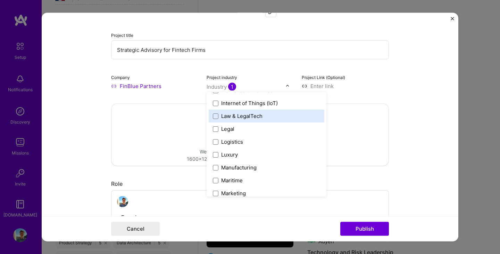
scroll to position [949, 0]
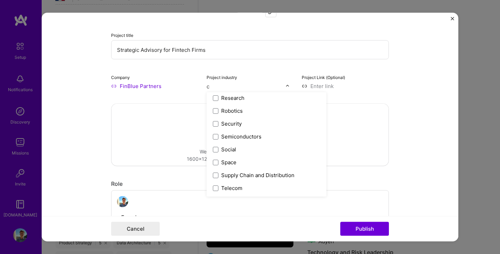
type input "co"
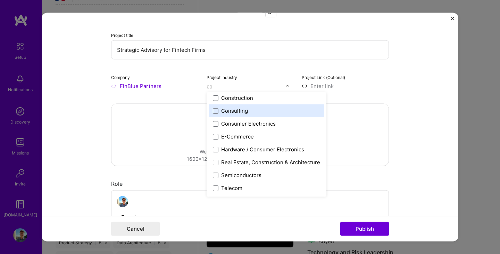
click at [253, 111] on label "Consulting" at bounding box center [266, 110] width 107 height 7
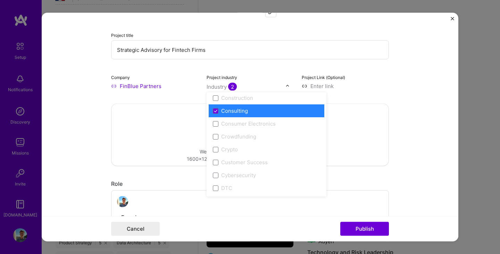
click at [88, 135] on form "Editing suggested project This project is suggested based on your LinkedIn, res…" at bounding box center [250, 127] width 417 height 228
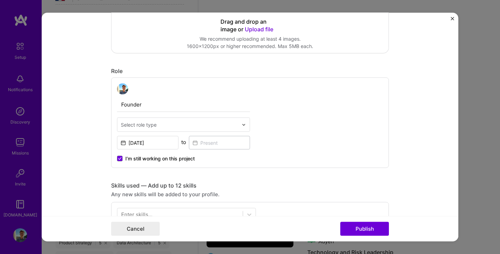
scroll to position [180, 0]
click at [155, 123] on div "Select role type" at bounding box center [139, 122] width 36 height 7
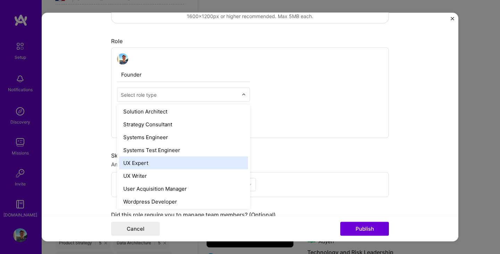
scroll to position [782, 0]
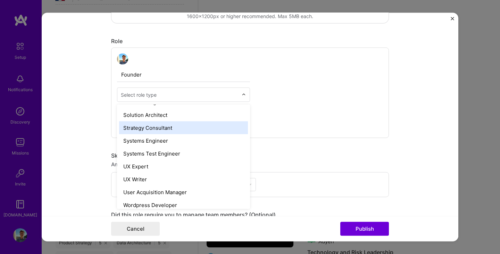
click at [161, 131] on div "Strategy Consultant" at bounding box center [183, 127] width 129 height 13
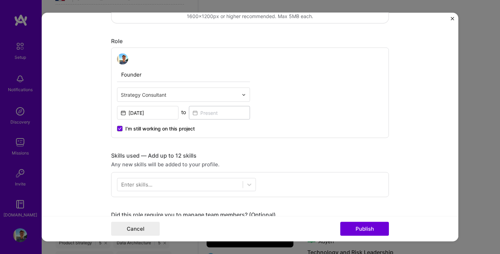
scroll to position [297, 0]
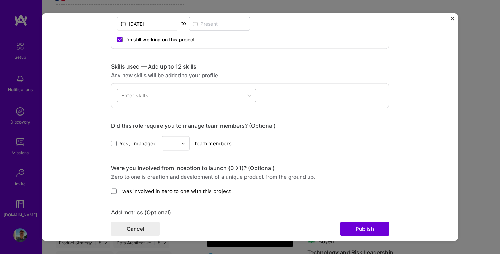
click at [194, 98] on div at bounding box center [179, 95] width 125 height 11
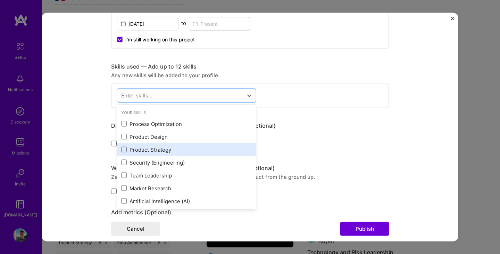
click at [170, 149] on div "Product Strategy" at bounding box center [186, 149] width 131 height 7
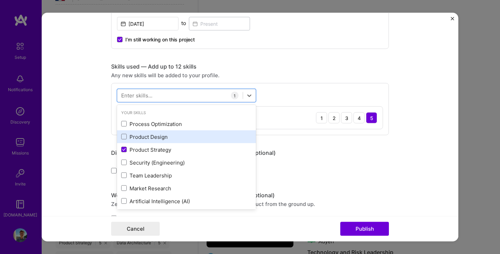
click at [171, 135] on div "Product Design" at bounding box center [186, 136] width 131 height 7
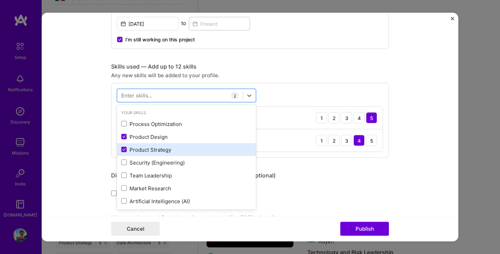
scroll to position [43, 0]
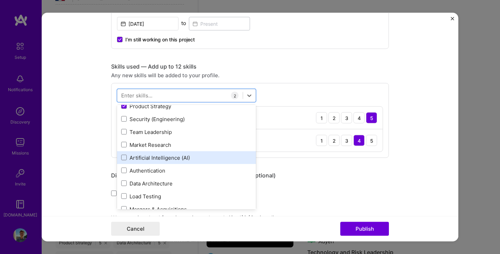
click at [191, 157] on div "Artificial Intelligence (AI)" at bounding box center [186, 157] width 131 height 7
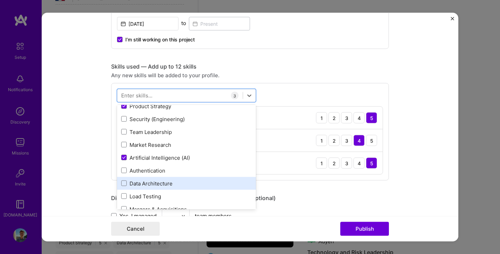
click at [182, 182] on div "Data Architecture" at bounding box center [186, 182] width 131 height 7
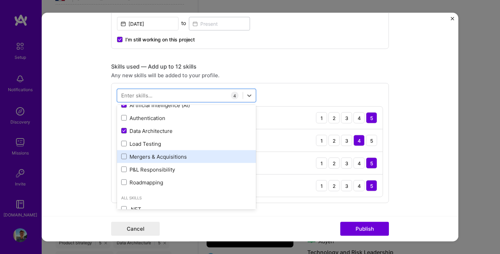
click at [184, 159] on div "Mergers & Acquisitions" at bounding box center [186, 155] width 131 height 7
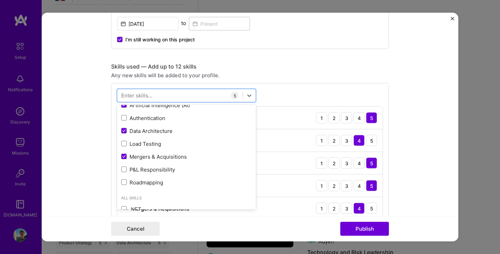
click at [94, 181] on form "Editing suggested project This project is suggested based on your LinkedIn, res…" at bounding box center [250, 127] width 417 height 228
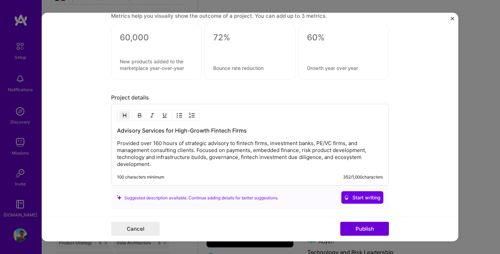
scroll to position [676, 0]
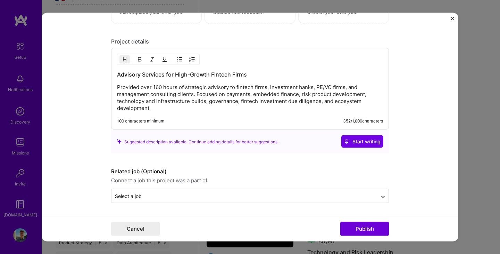
click at [357, 236] on div "Cancel Publish" at bounding box center [250, 228] width 417 height 25
click at [372, 225] on button "Publish" at bounding box center [364, 229] width 49 height 14
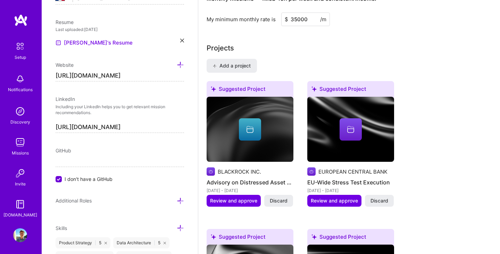
scroll to position [517, 0]
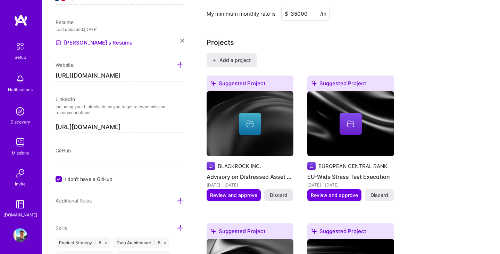
click at [281, 191] on span "Discard" at bounding box center [279, 194] width 18 height 7
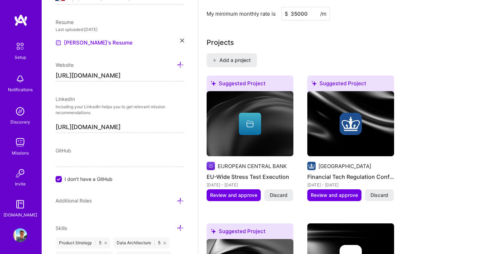
click at [281, 191] on span "Discard" at bounding box center [279, 194] width 18 height 7
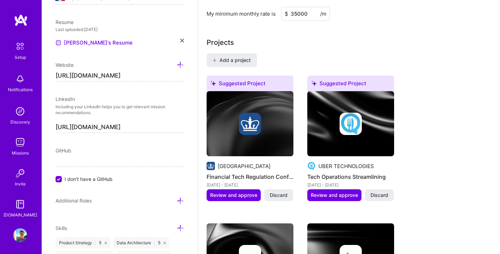
click at [281, 191] on span "Discard" at bounding box center [279, 194] width 18 height 7
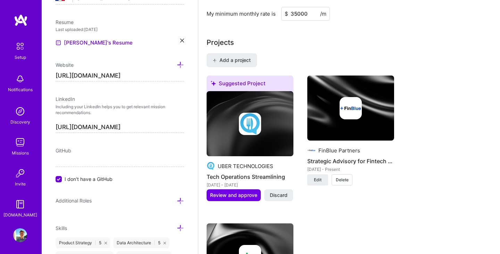
click at [281, 191] on span "Discard" at bounding box center [279, 194] width 18 height 7
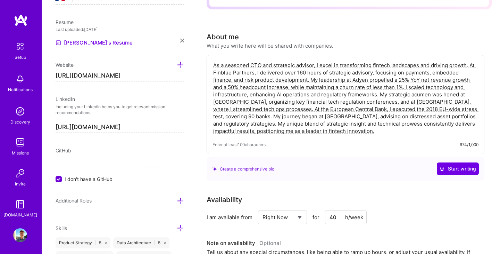
scroll to position [0, 0]
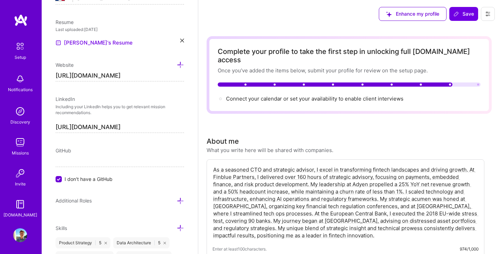
click at [463, 15] on span "Save" at bounding box center [464, 13] width 20 height 7
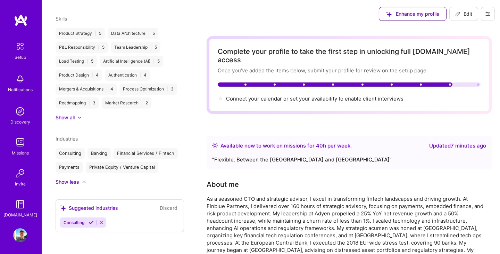
scroll to position [213, 0]
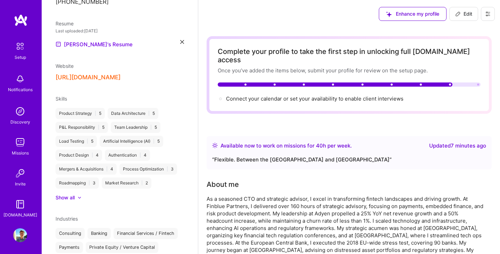
click at [222, 96] on div at bounding box center [221, 99] width 6 height 6
click at [240, 95] on span "Connect your calendar or set your availability to enable client interviews →" at bounding box center [318, 98] width 184 height 7
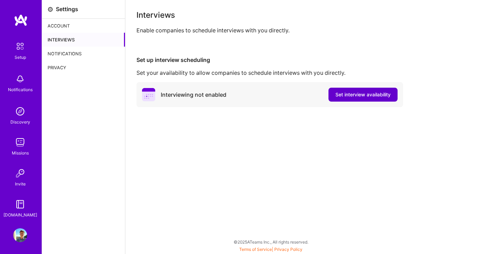
click at [352, 94] on span "Set interview availability" at bounding box center [363, 94] width 55 height 7
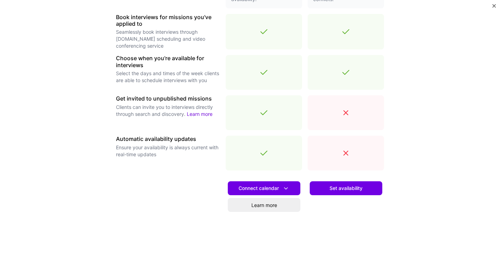
scroll to position [233, 0]
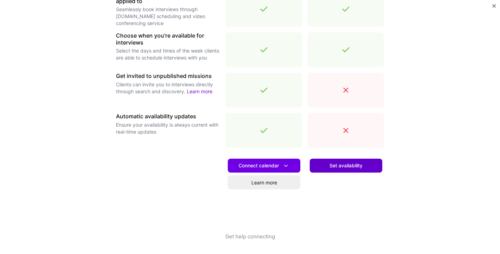
click at [343, 165] on span "Set availability" at bounding box center [346, 165] width 33 height 7
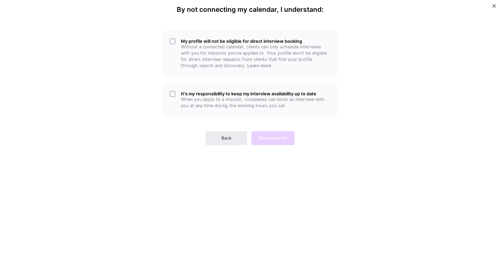
scroll to position [0, 0]
click at [291, 100] on p "When you apply to a mission, companies can book an interview with you at any ti…" at bounding box center [255, 102] width 149 height 13
click at [274, 137] on div "Back Set availability" at bounding box center [250, 132] width 177 height 25
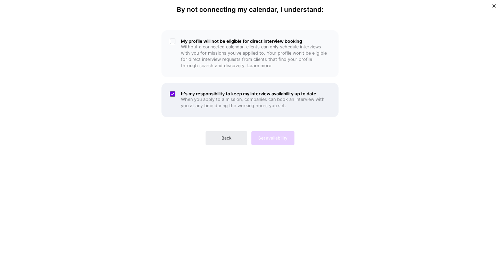
click at [244, 101] on p "When you apply to a mission, companies can book an interview with you at any ti…" at bounding box center [255, 102] width 149 height 13
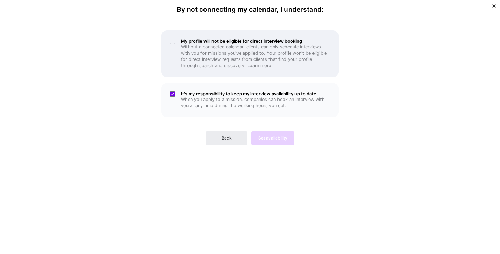
click at [243, 49] on p "Without a connected calendar, clients can only schedule interviews with you for…" at bounding box center [255, 56] width 149 height 25
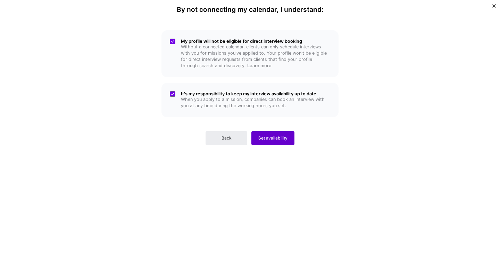
click at [278, 137] on span "Set availability" at bounding box center [272, 138] width 29 height 6
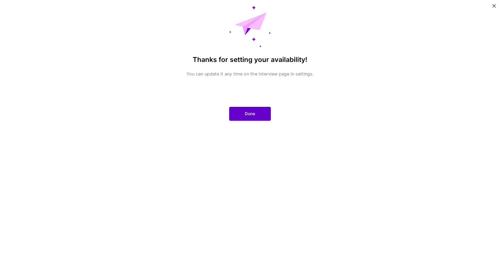
click at [241, 114] on button "Done" at bounding box center [250, 114] width 42 height 14
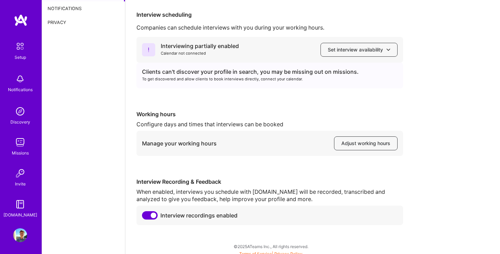
scroll to position [50, 0]
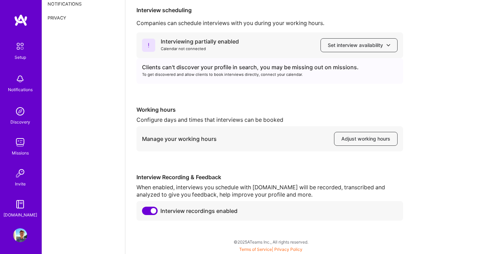
click at [153, 211] on span at bounding box center [150, 210] width 16 height 8
click at [143, 212] on input "checkbox" at bounding box center [143, 212] width 0 height 0
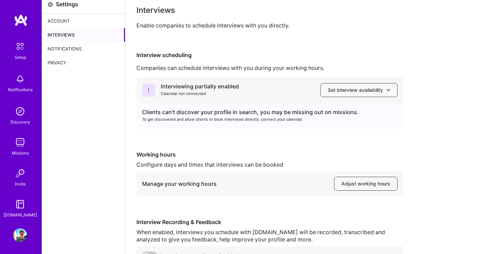
scroll to position [0, 0]
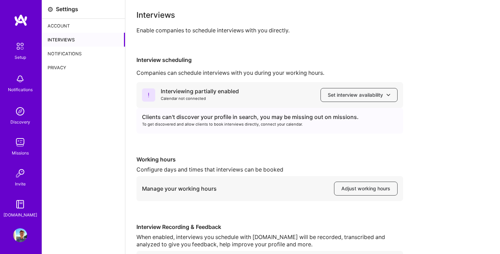
click at [18, 47] on img at bounding box center [20, 46] width 15 height 15
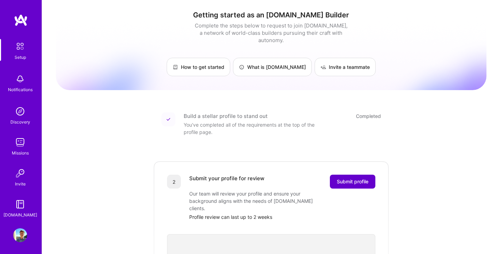
click at [352, 178] on span "Submit profile" at bounding box center [353, 181] width 32 height 7
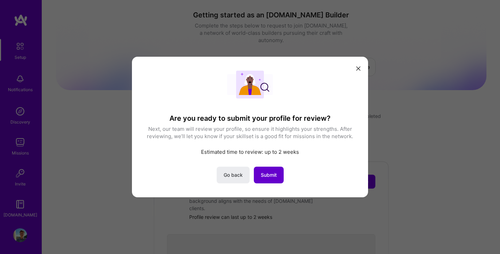
click at [271, 175] on span "Submit" at bounding box center [269, 174] width 16 height 7
